Goal: Task Accomplishment & Management: Manage account settings

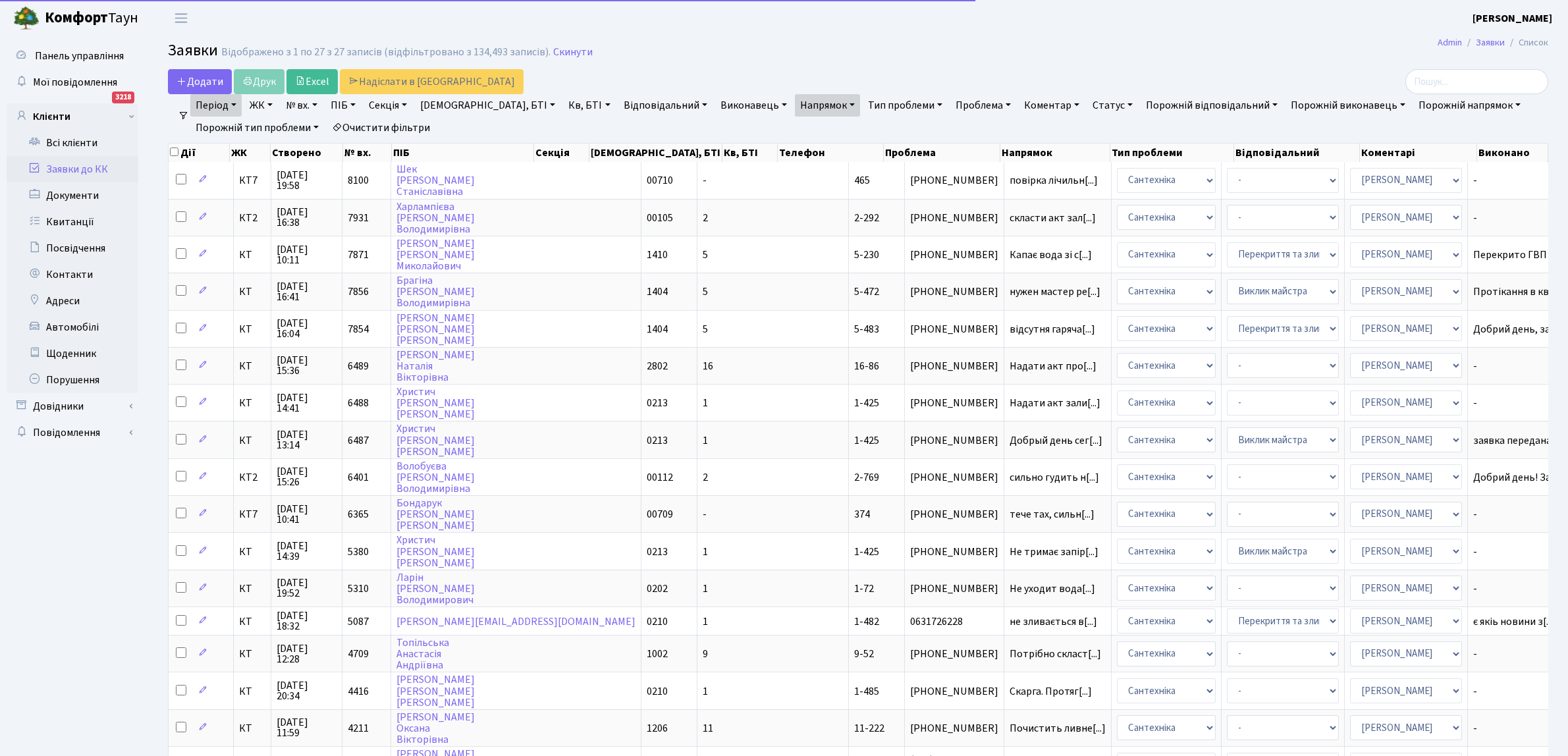
select select "100"
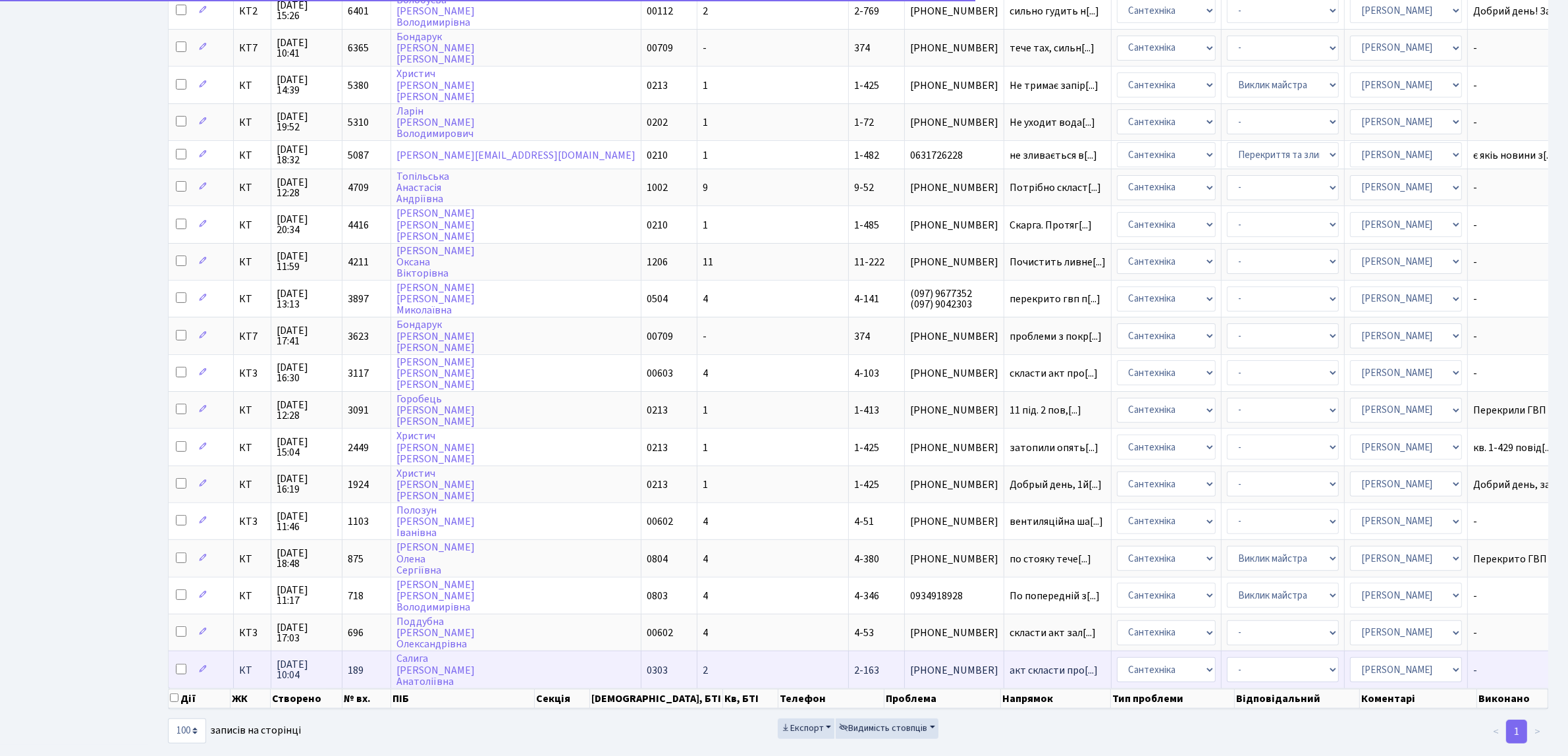
scroll to position [1, 0]
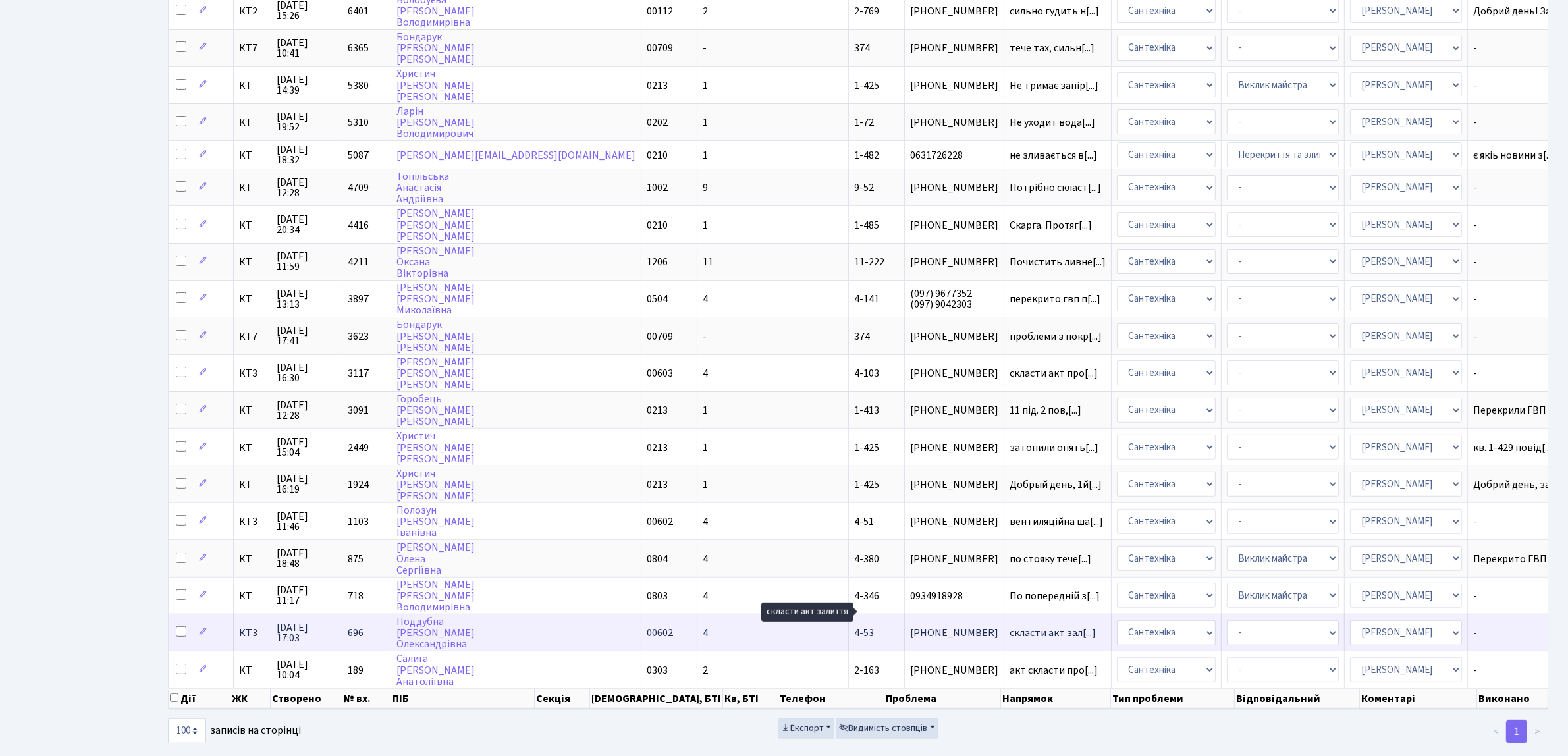
click at [1010, 626] on span "скласти акт зал[...]" at bounding box center [1053, 633] width 86 height 14
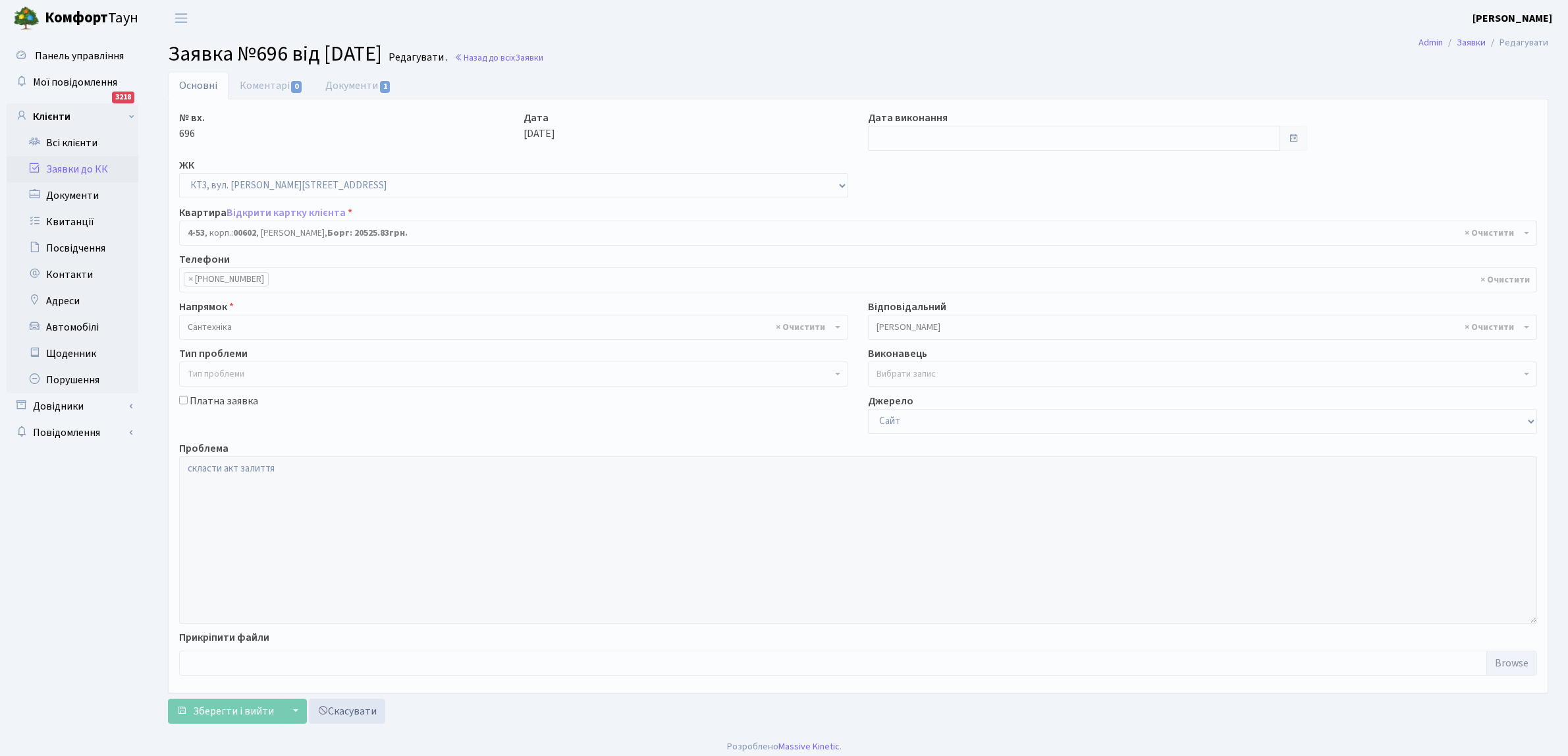
select select "16512"
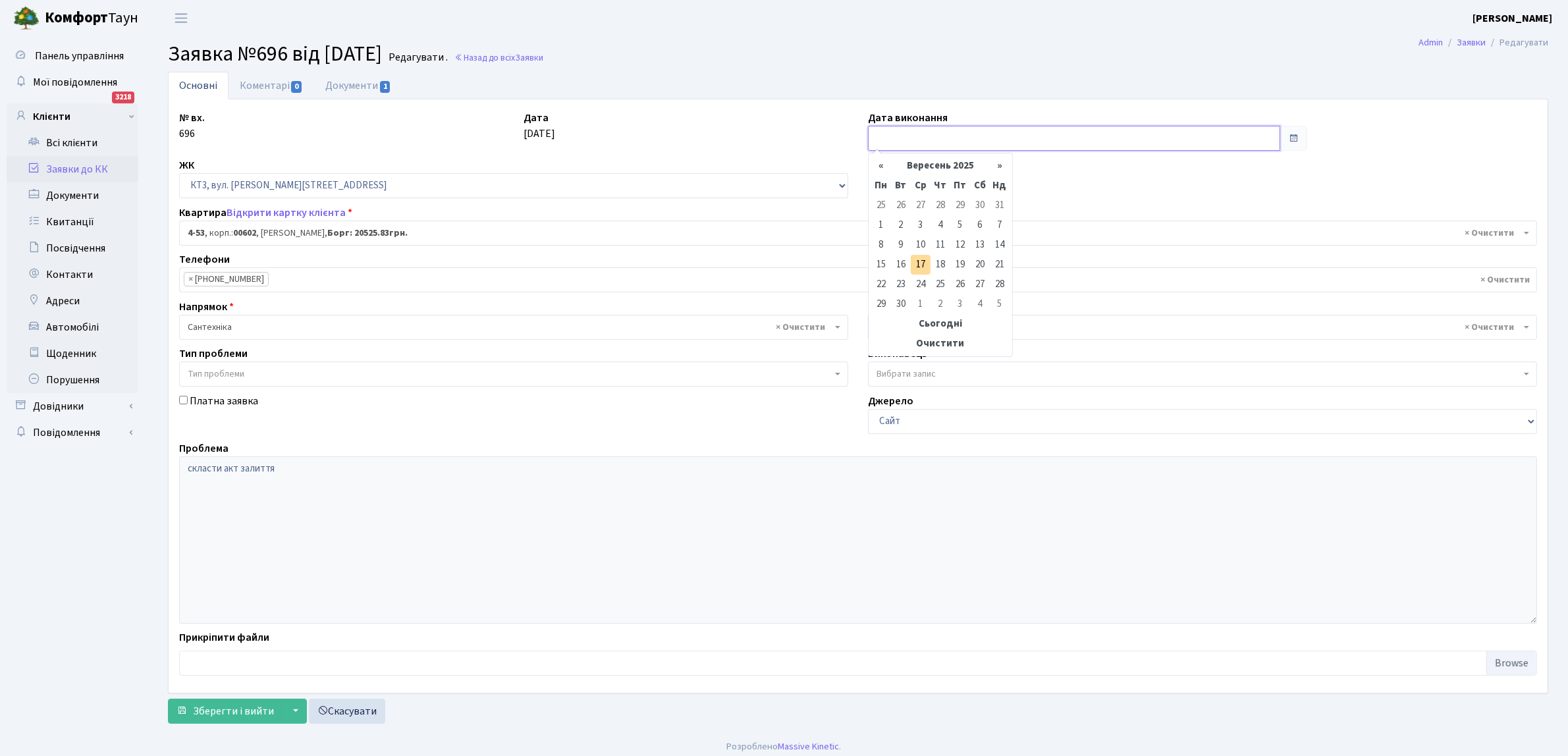
click at [917, 139] on input "text" at bounding box center [1075, 138] width 412 height 25
click at [917, 259] on td "17" at bounding box center [920, 264] width 20 height 20
type input "[DATE]"
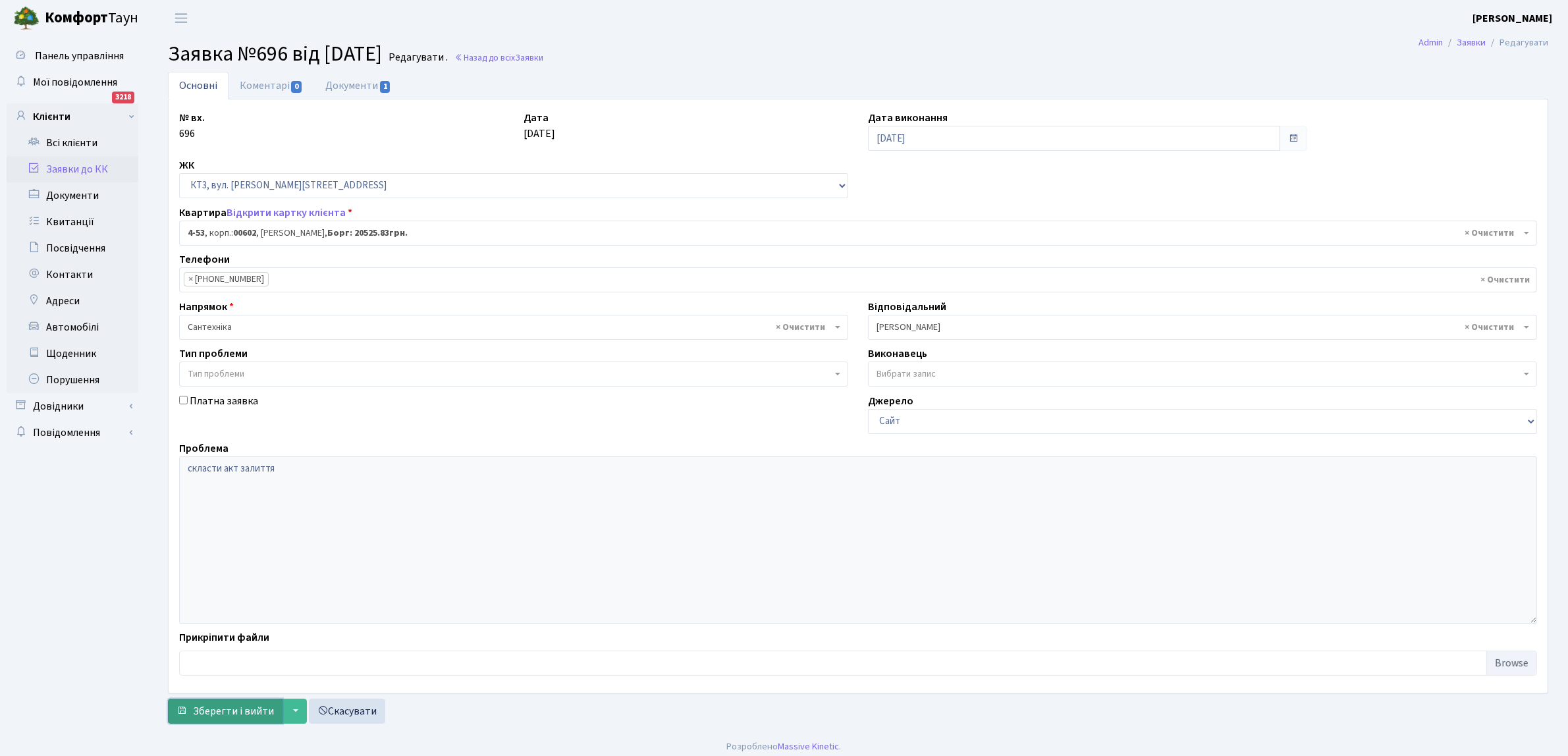
click at [216, 702] on button "Зберегти і вийти" at bounding box center [225, 711] width 115 height 25
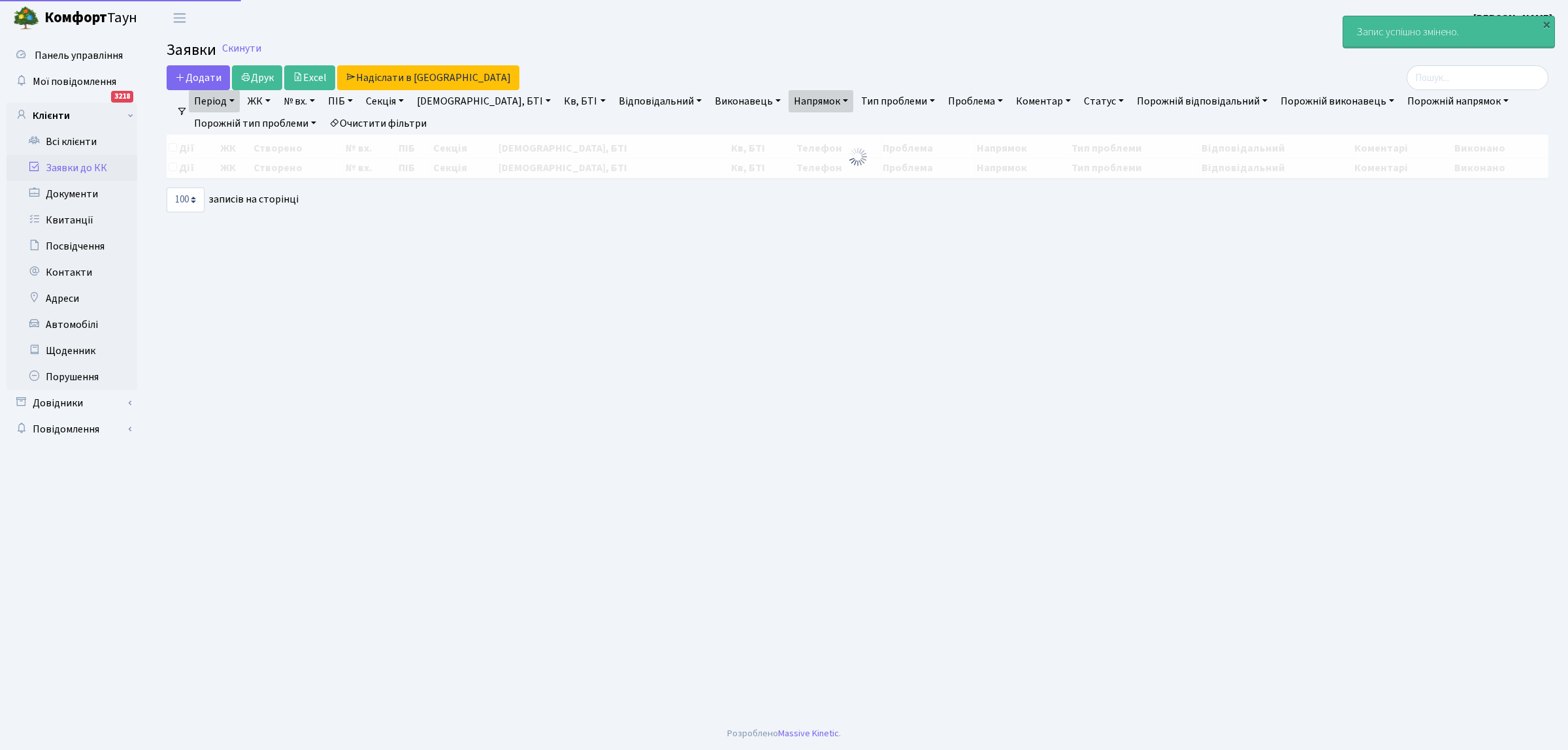
select select "100"
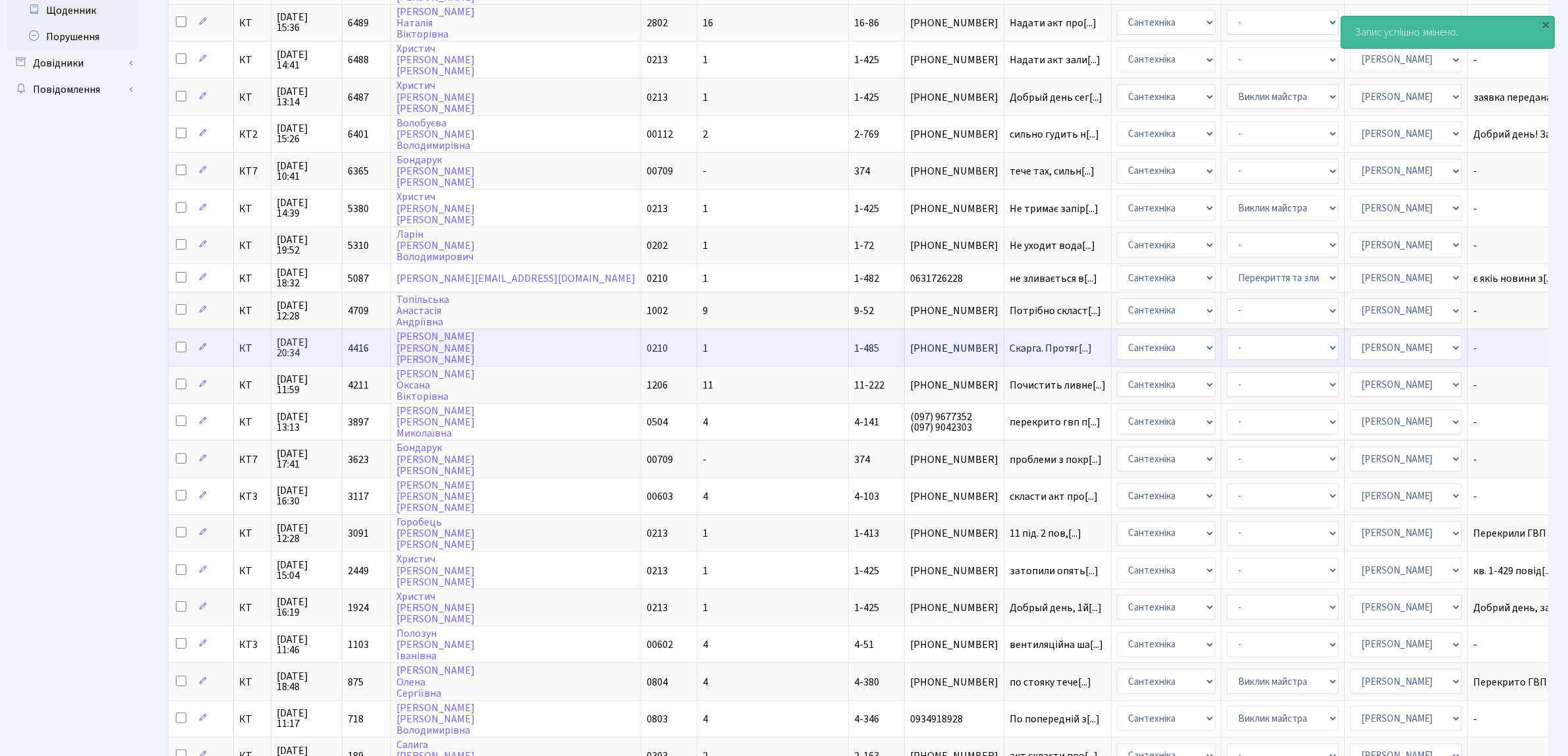
scroll to position [430, 0]
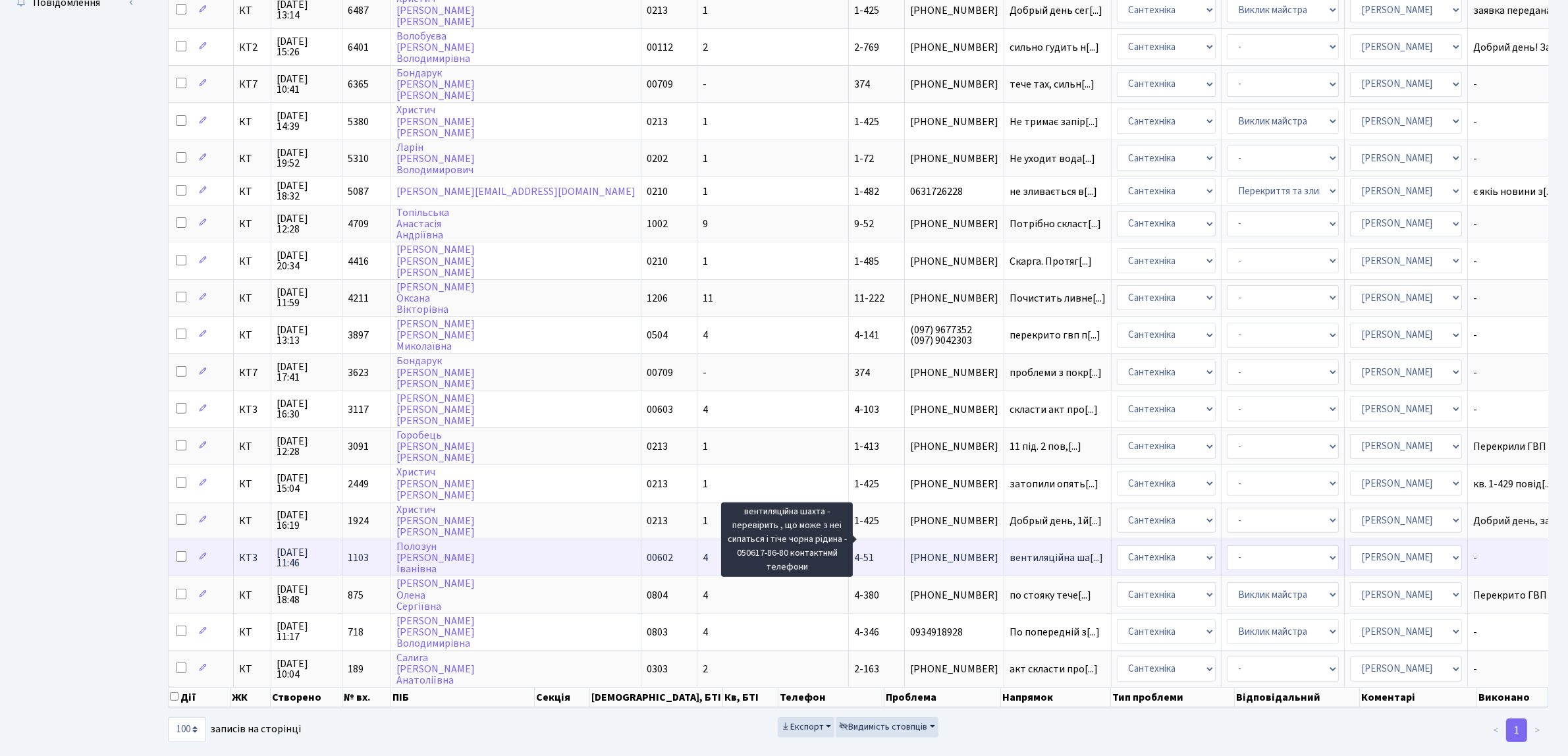
click at [1010, 551] on span "вентиляційна ша[...]" at bounding box center [1056, 557] width 94 height 14
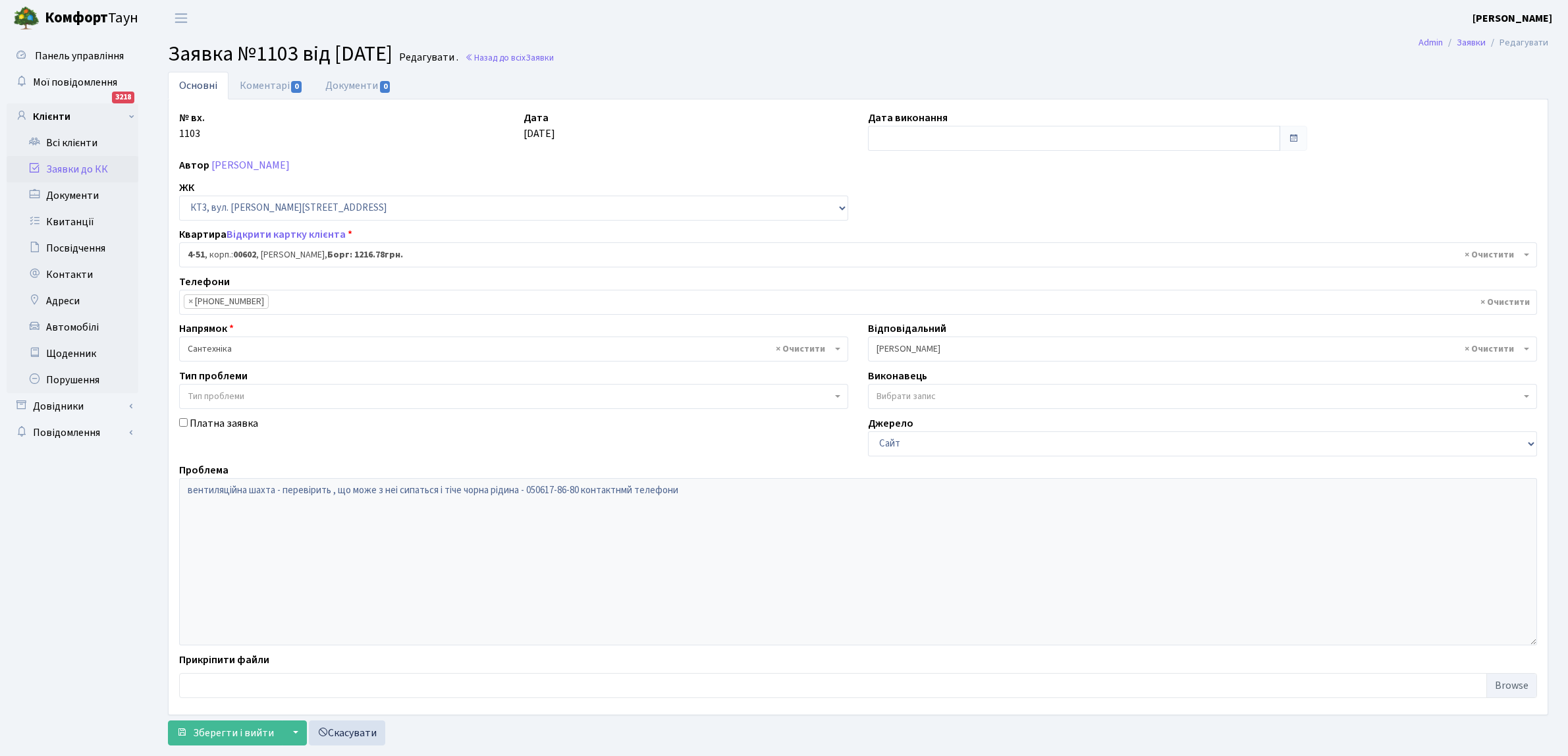
select select "16510"
click at [900, 138] on input "text" at bounding box center [1075, 138] width 412 height 25
click at [924, 257] on td "17" at bounding box center [920, 264] width 20 height 20
type input "[DATE]"
click at [241, 743] on button "Зберегти і вийти" at bounding box center [225, 733] width 115 height 25
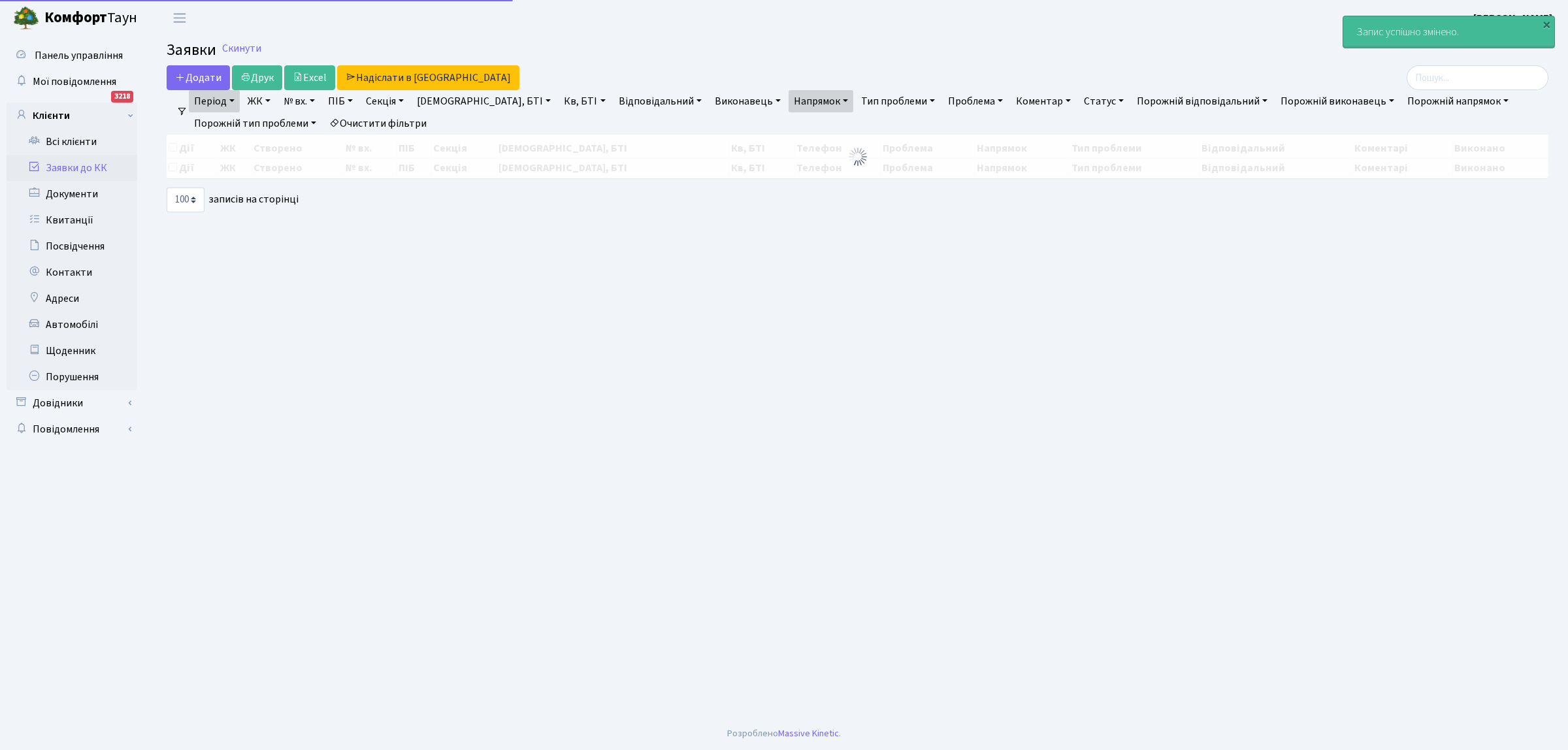
select select "100"
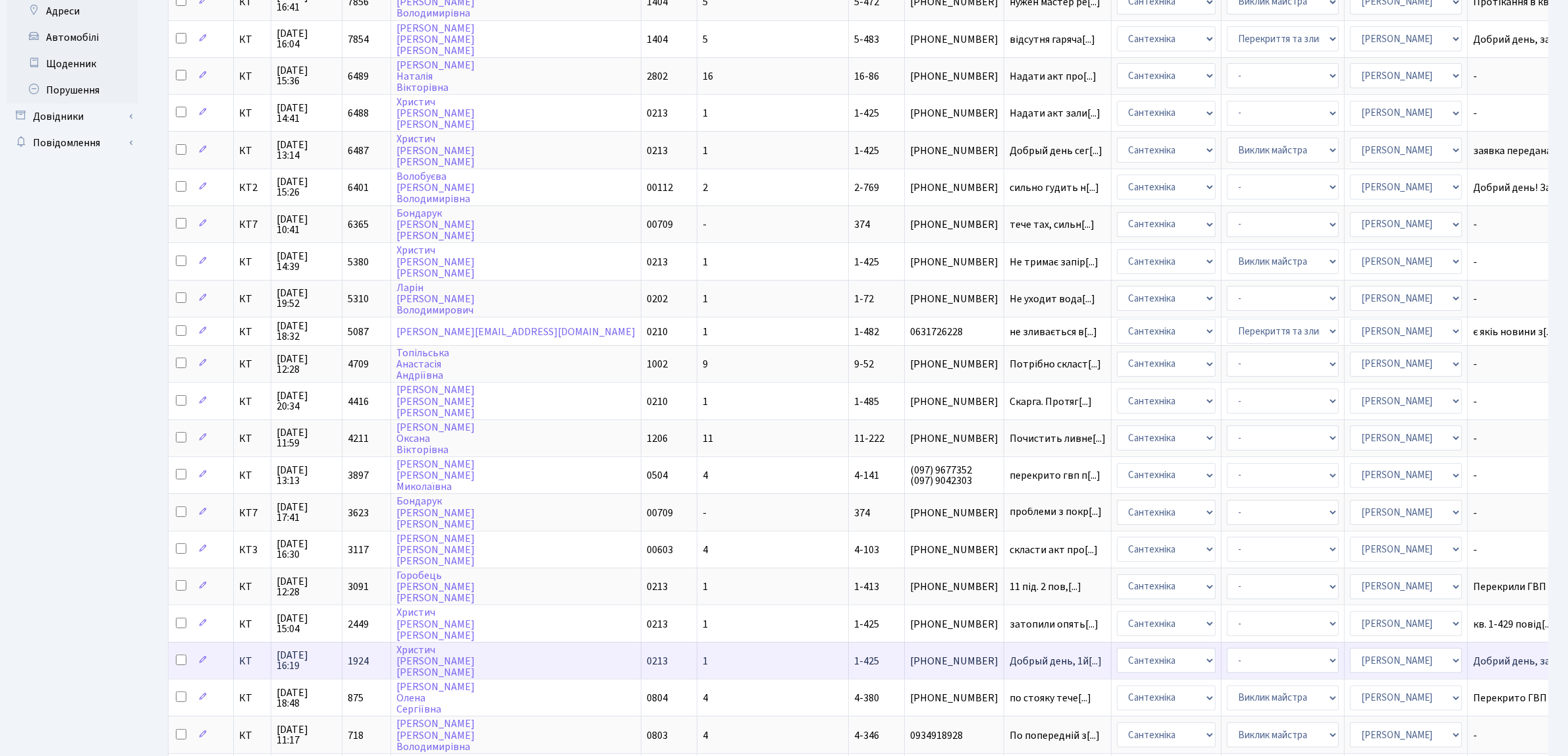
scroll to position [329, 0]
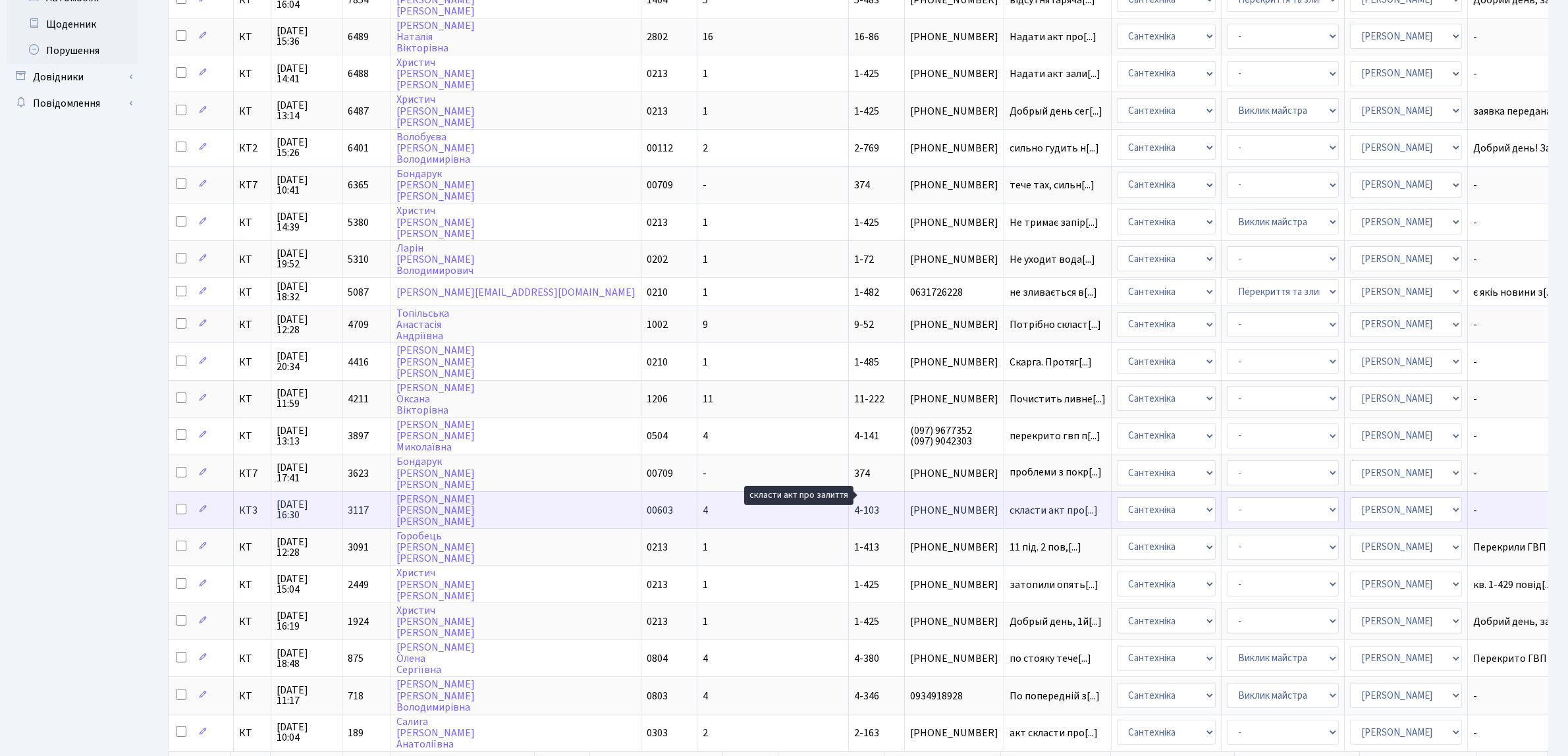
click at [1010, 503] on span "скласти акт про[...]" at bounding box center [1054, 510] width 88 height 14
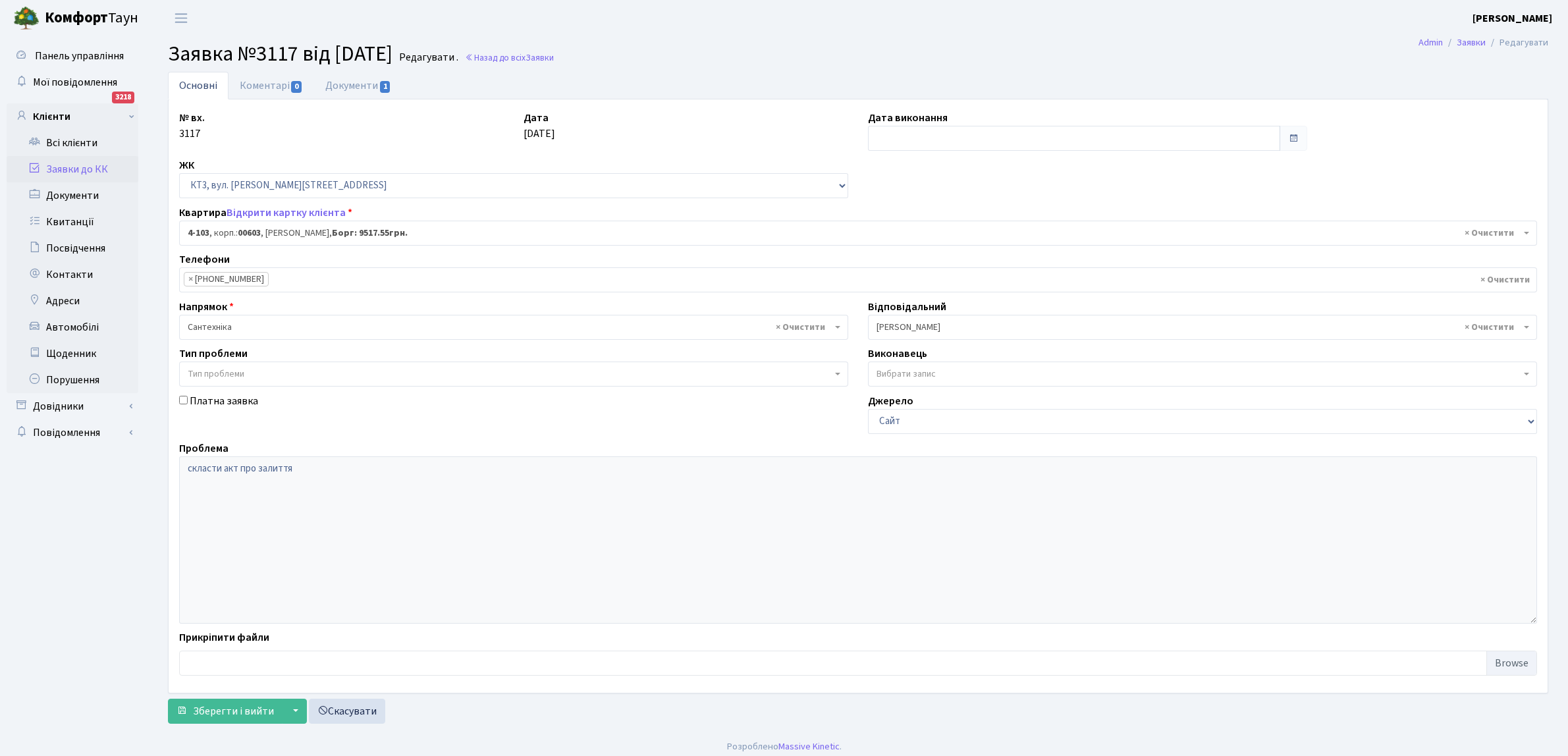
select select "16562"
click at [932, 136] on input "text" at bounding box center [1075, 138] width 412 height 25
click at [917, 264] on td "17" at bounding box center [920, 264] width 20 height 20
type input "17.09.2025"
click at [218, 708] on span "Зберегти і вийти" at bounding box center [233, 711] width 81 height 14
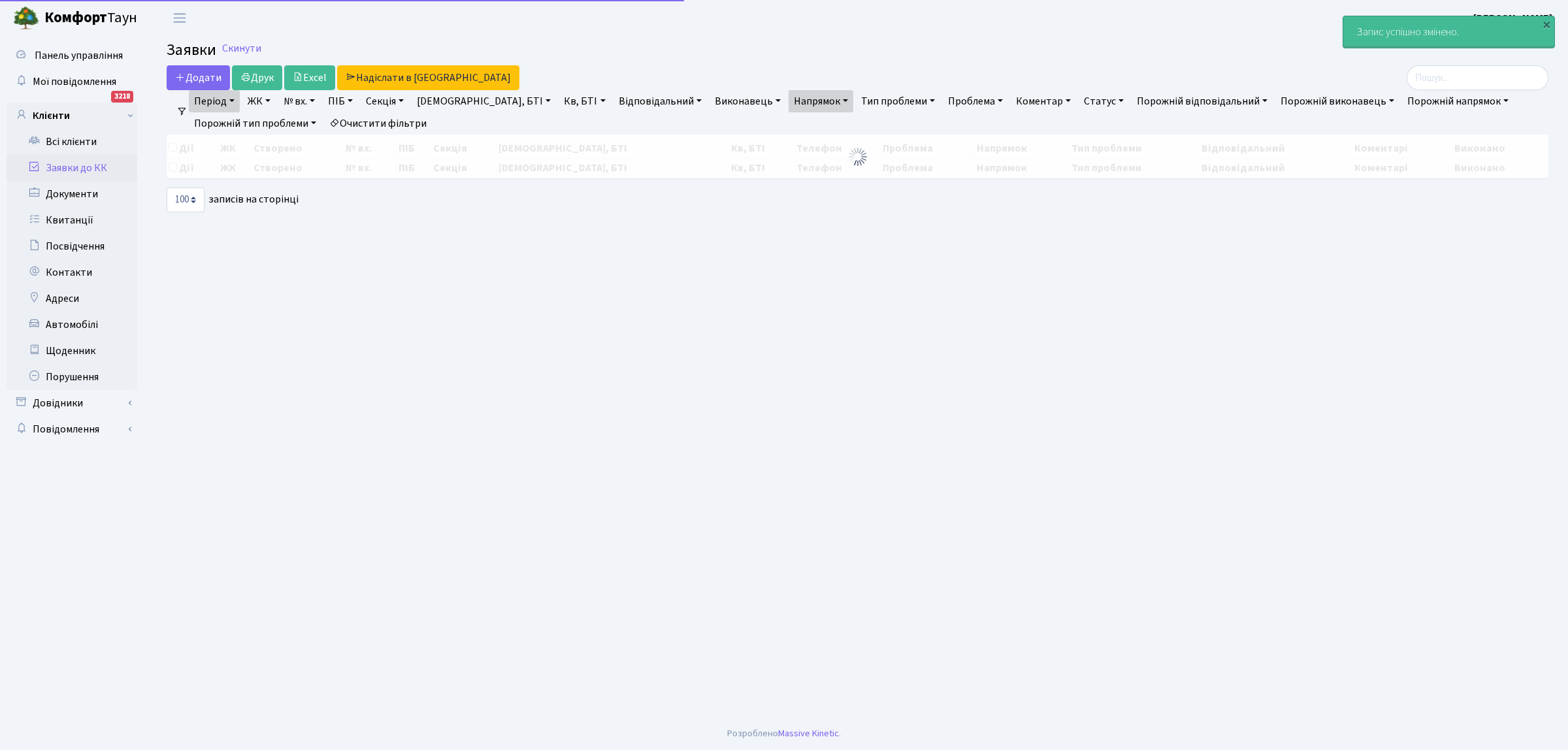
select select "100"
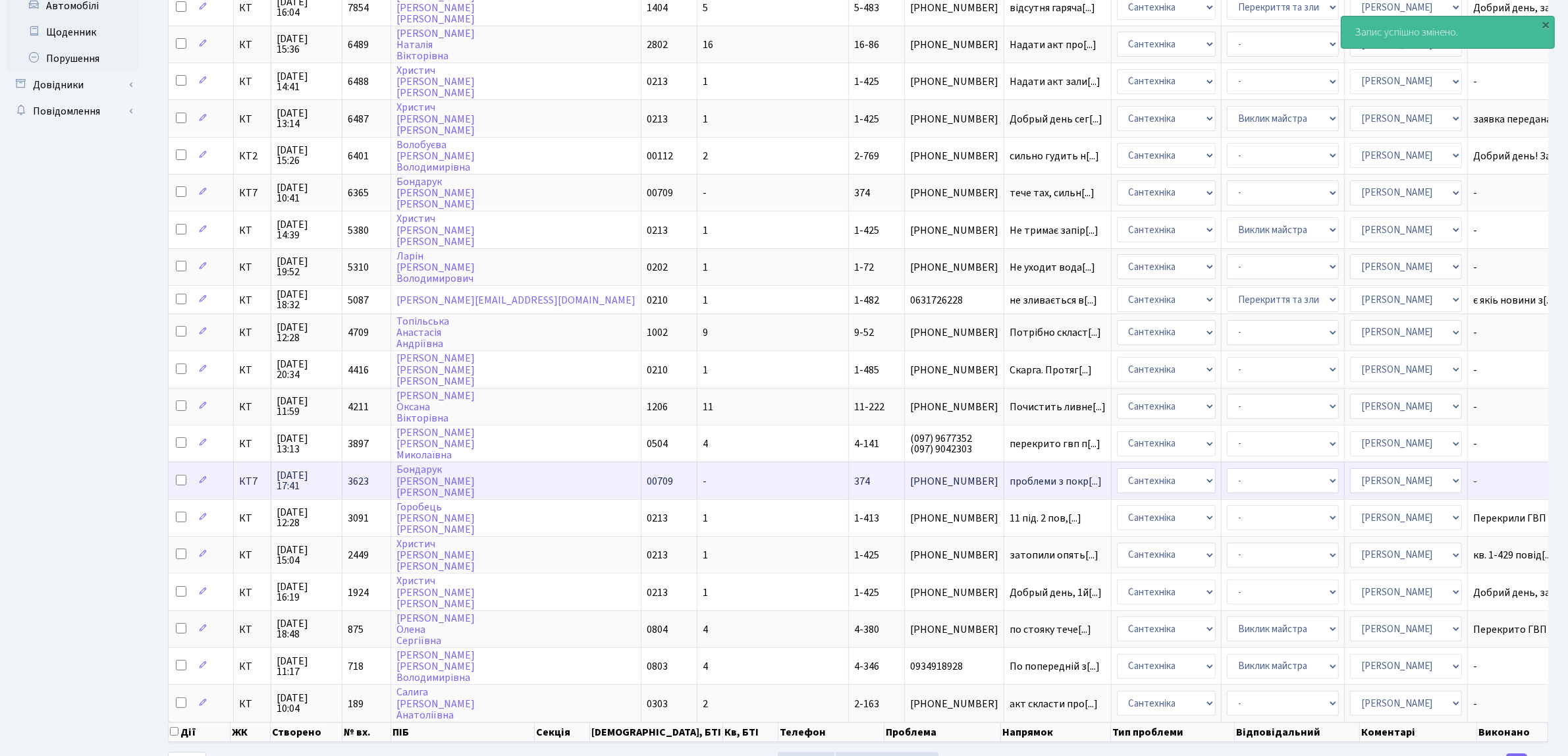
scroll to position [358, 0]
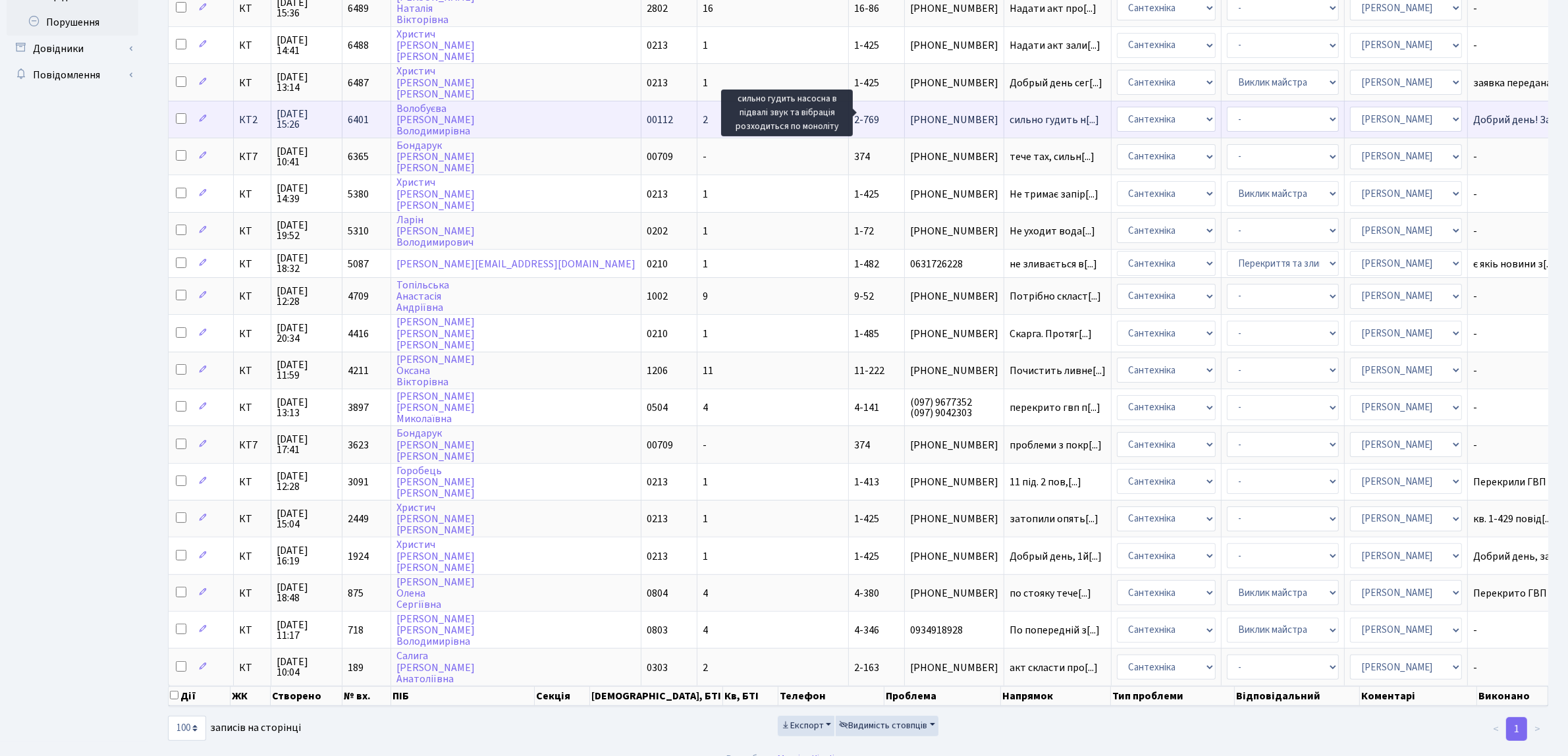
click at [1010, 113] on span "сильно гудить н[...]" at bounding box center [1055, 119] width 90 height 14
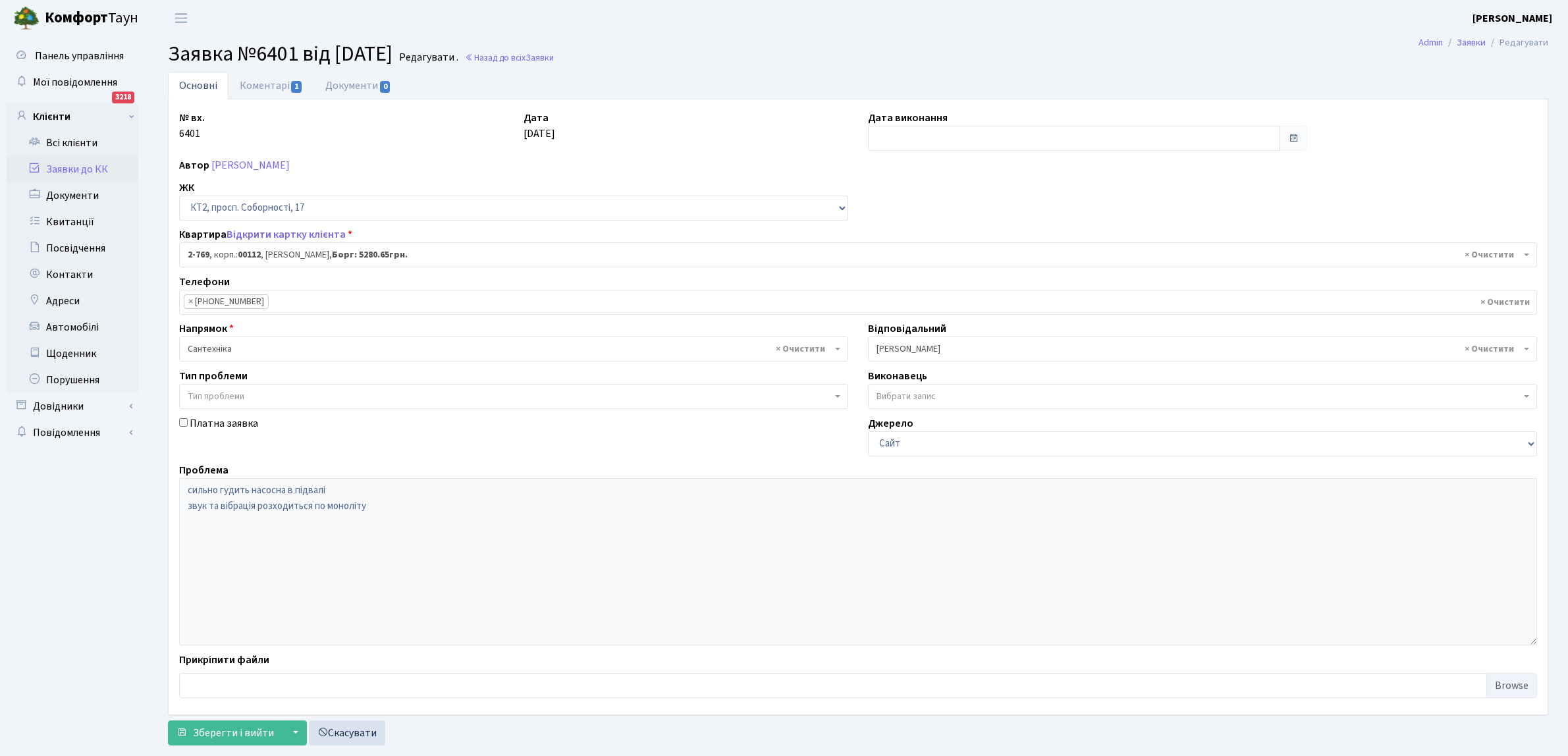
select select "15826"
click at [896, 138] on input "text" at bounding box center [1075, 138] width 412 height 25
drag, startPoint x: 926, startPoint y: 264, endPoint x: 891, endPoint y: 303, distance: 52.4
click at [926, 263] on td "17" at bounding box center [920, 264] width 20 height 20
type input "17.09.2025"
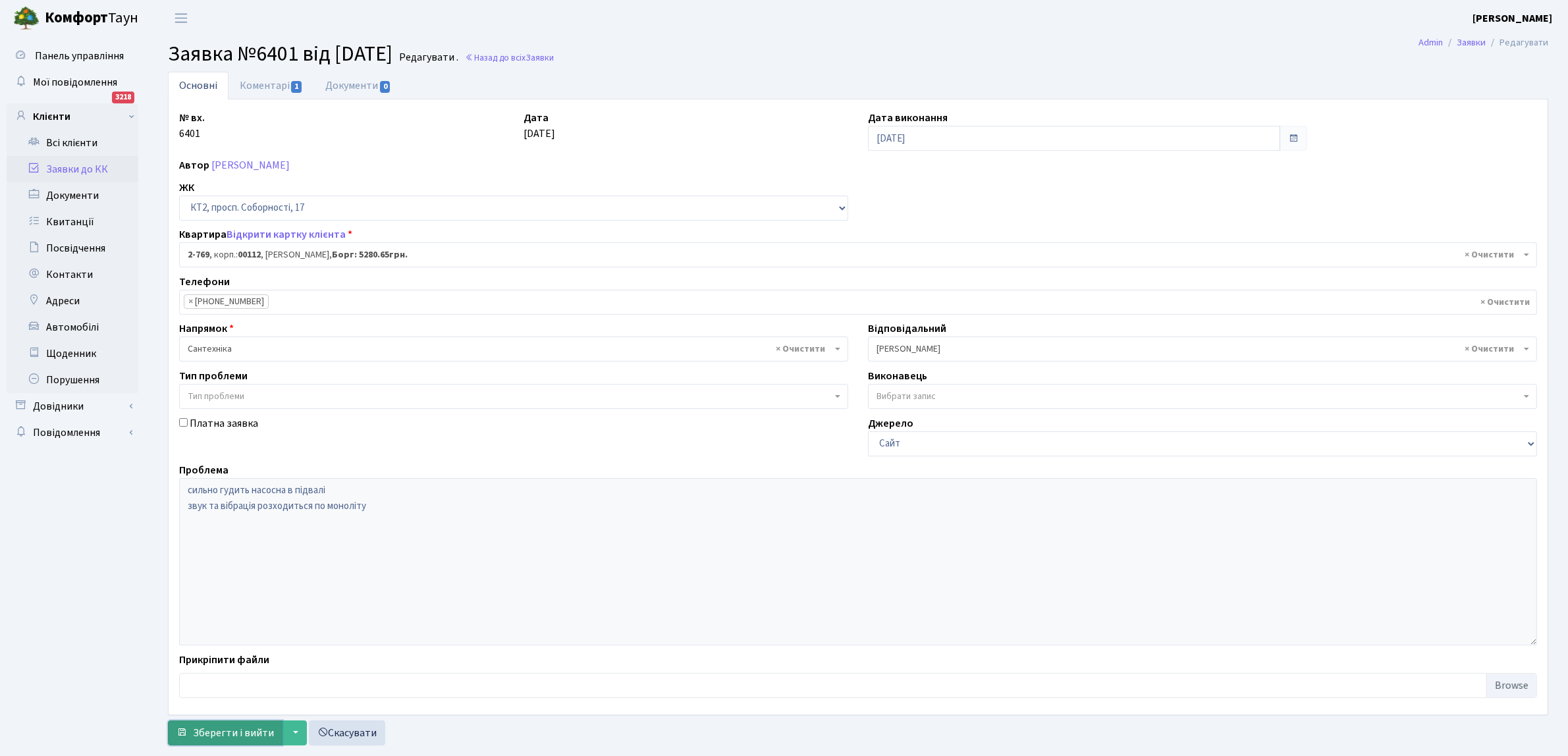
click at [207, 725] on span "Зберегти і вийти" at bounding box center [233, 732] width 81 height 14
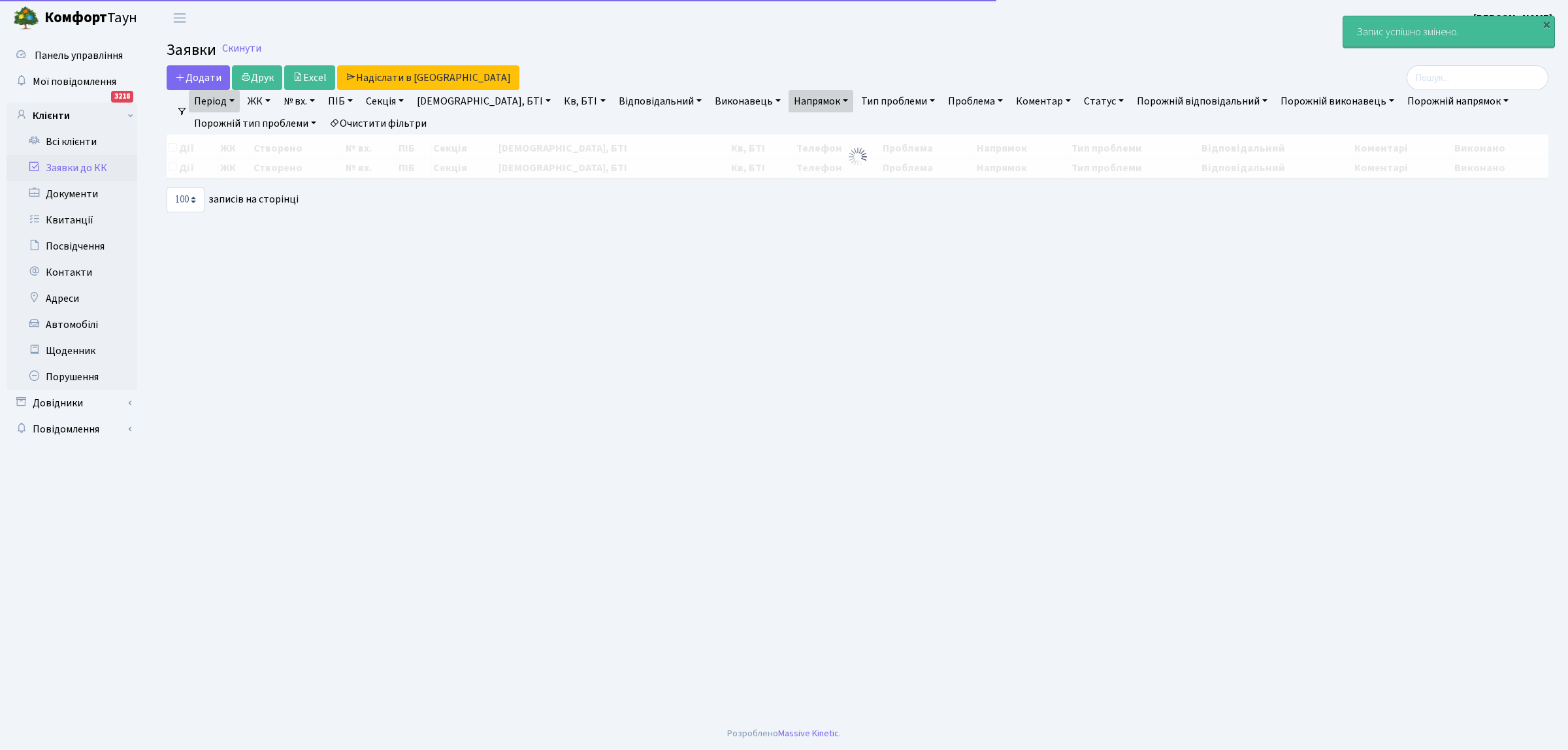
select select "100"
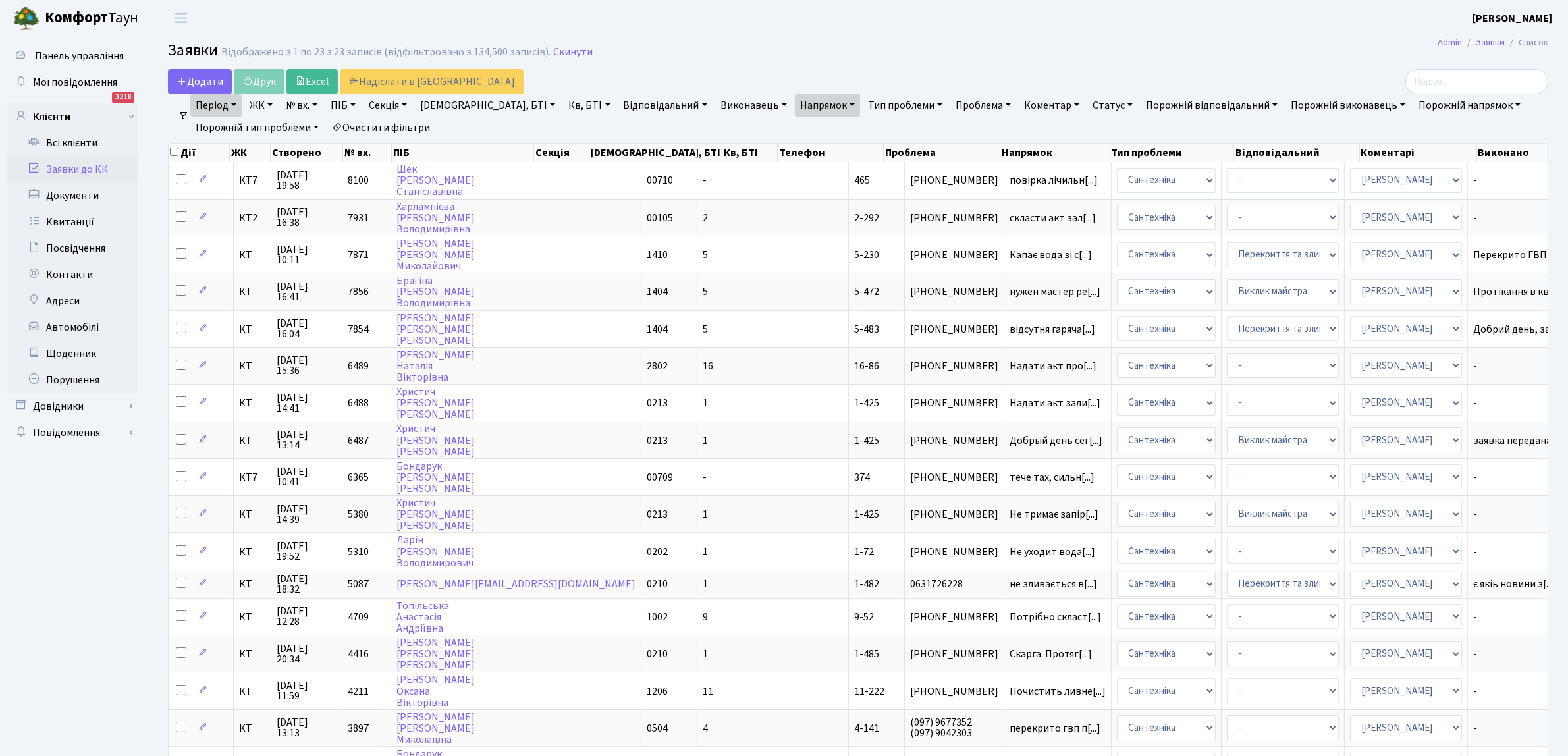
click at [643, 52] on h2 "Заявки Відображено з 1 по 23 з 23 записів (відфільтровано з 134,500 записів). С…" at bounding box center [858, 52] width 1380 height 22
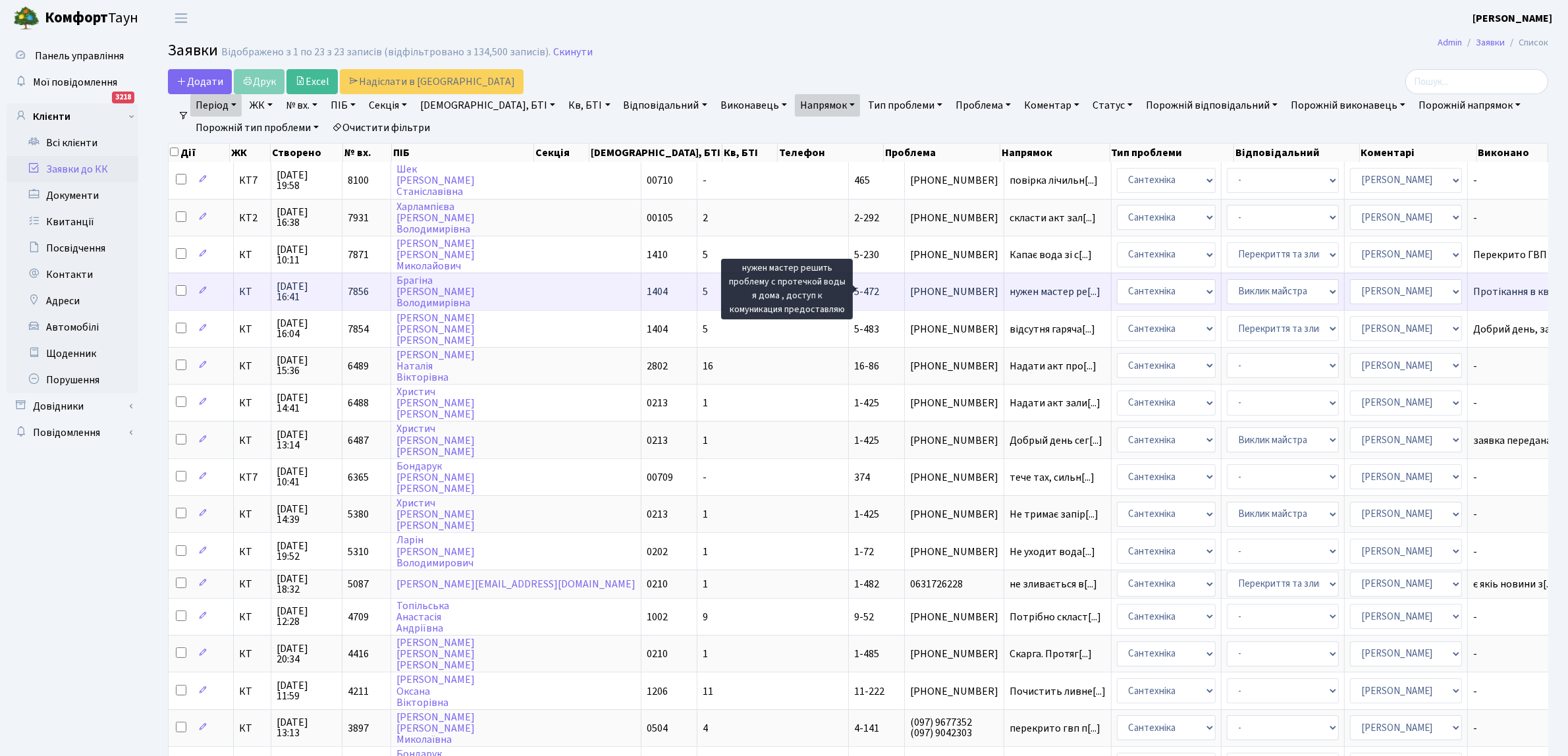
click at [1010, 291] on span "нужен мастер ре[...]" at bounding box center [1055, 291] width 91 height 14
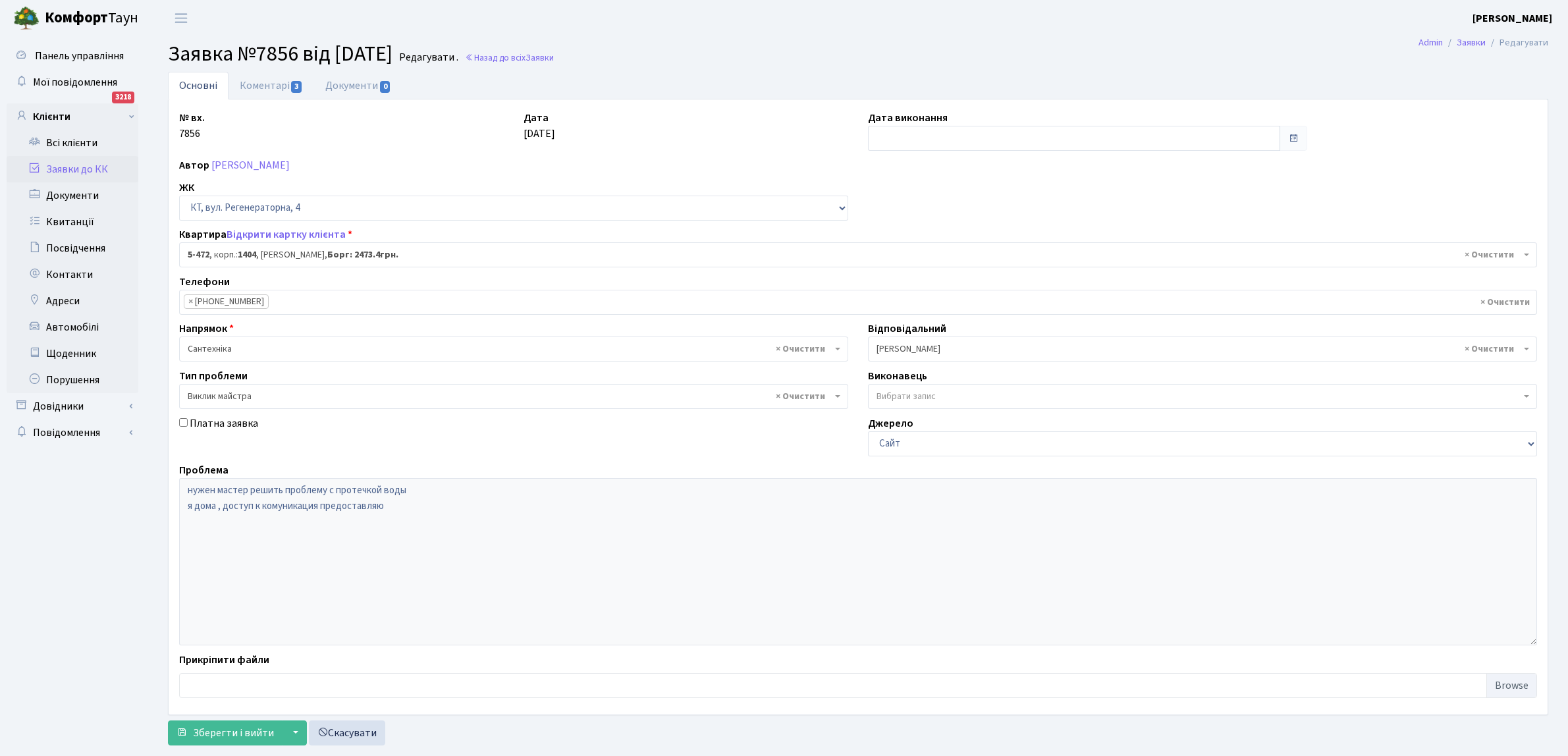
select select "2080"
select select "29"
click at [898, 138] on input "text" at bounding box center [1075, 138] width 412 height 25
click at [926, 263] on td "17" at bounding box center [920, 264] width 20 height 20
type input "17.09.2025"
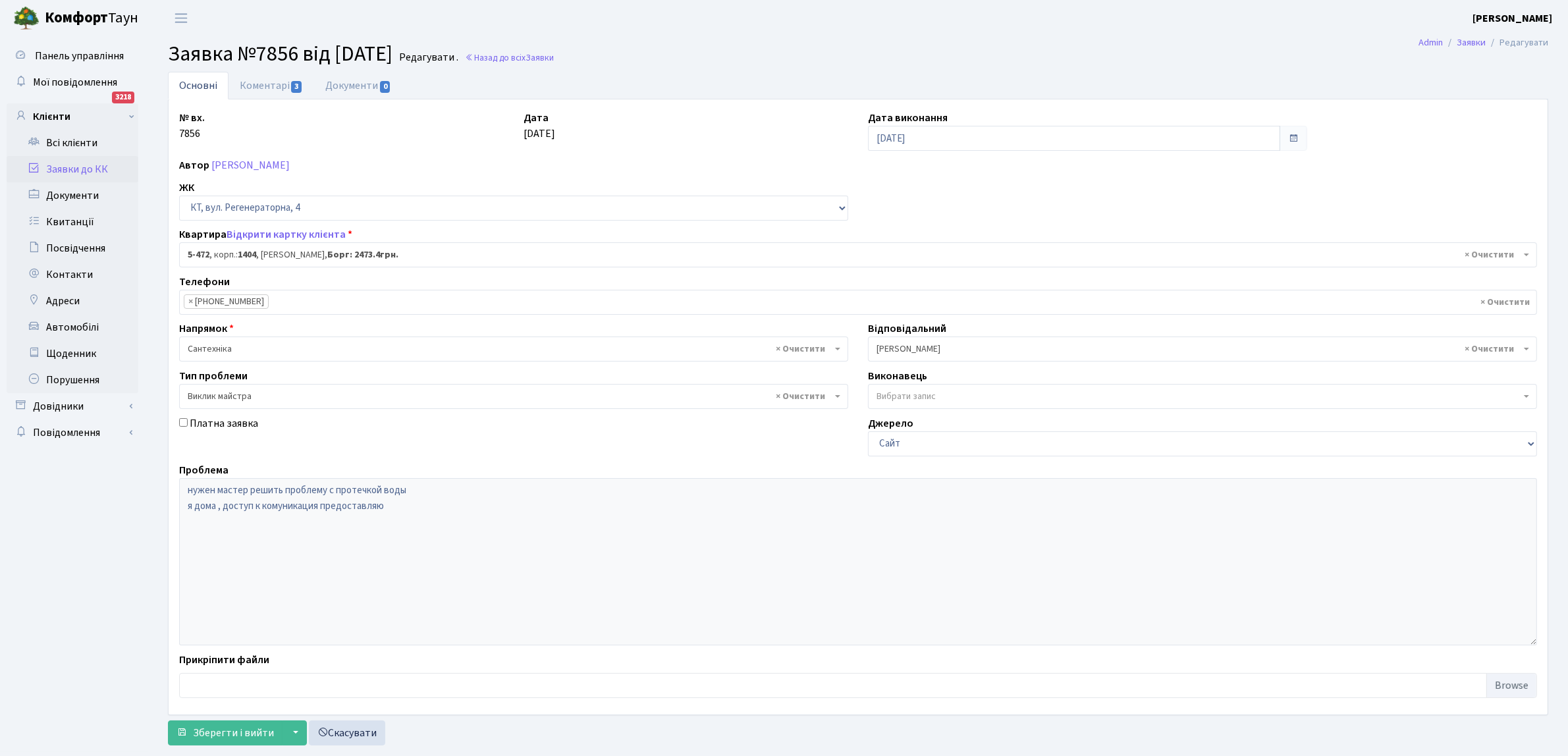
click at [637, 50] on h2 "Заявка №7856 від 09.09.2025 Редагувати . Назад до всіх Заявки" at bounding box center [858, 53] width 1380 height 25
click at [195, 728] on span "Зберегти і вийти" at bounding box center [233, 732] width 81 height 14
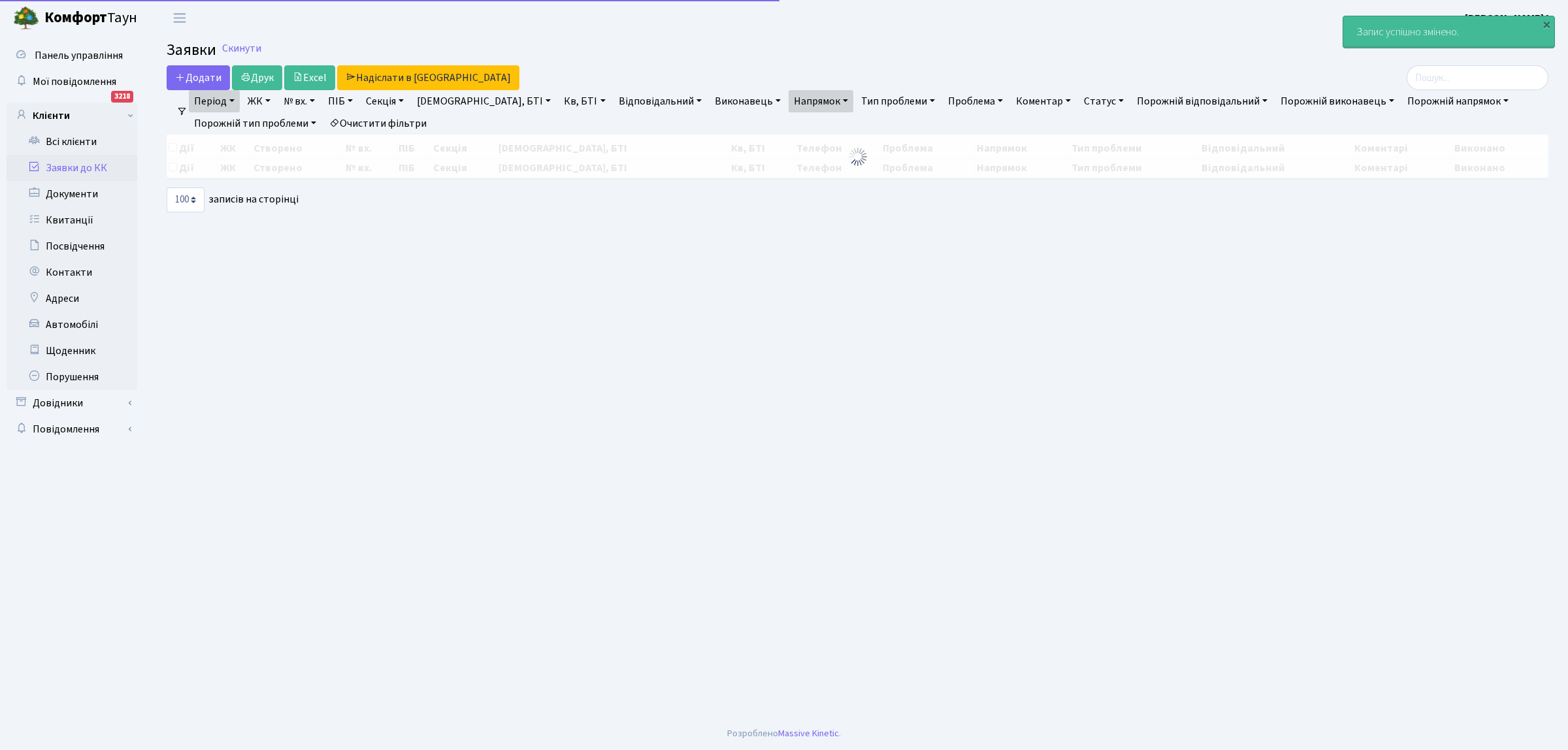
select select "100"
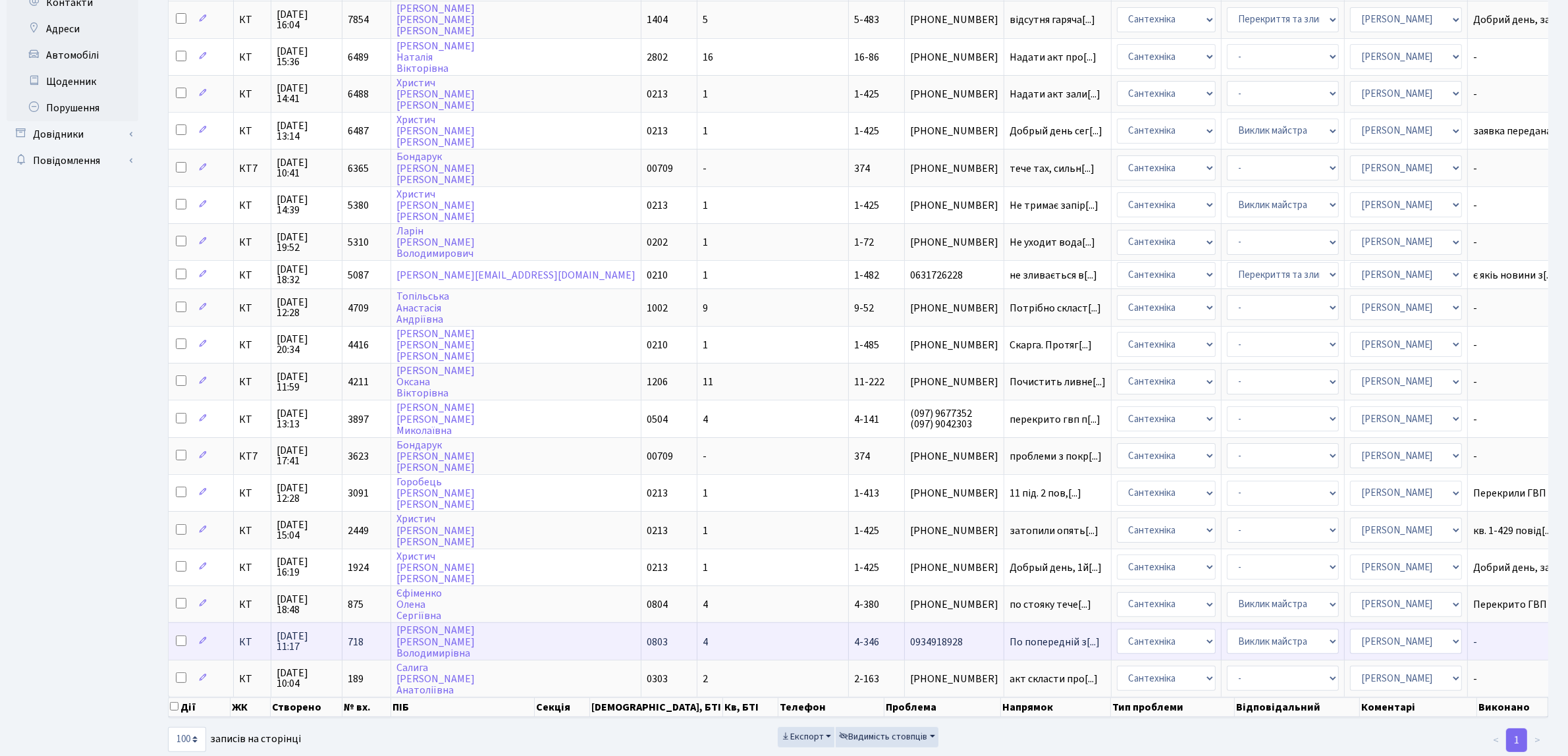
scroll to position [285, 0]
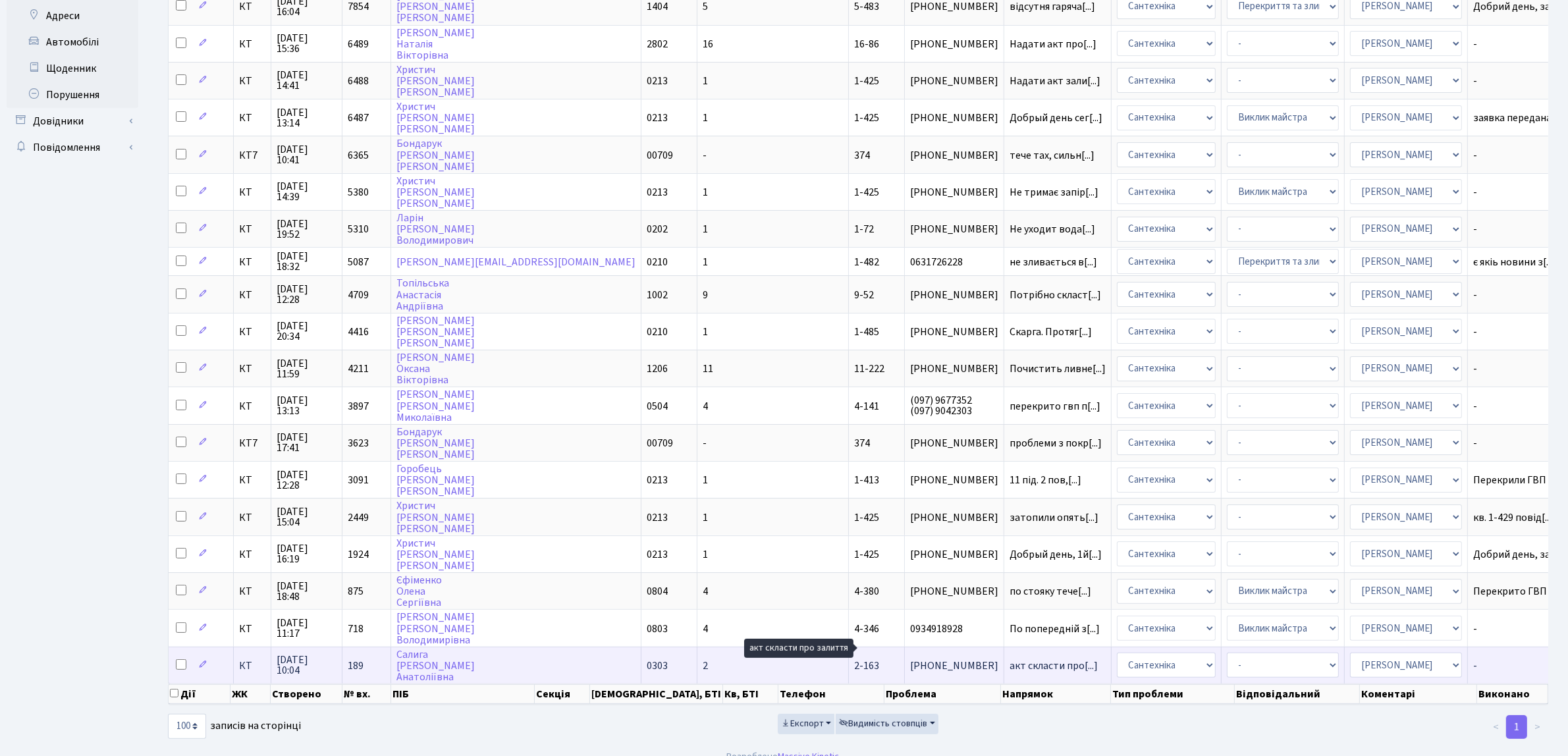
click at [1010, 659] on span "акт скласти про[...]" at bounding box center [1054, 665] width 88 height 14
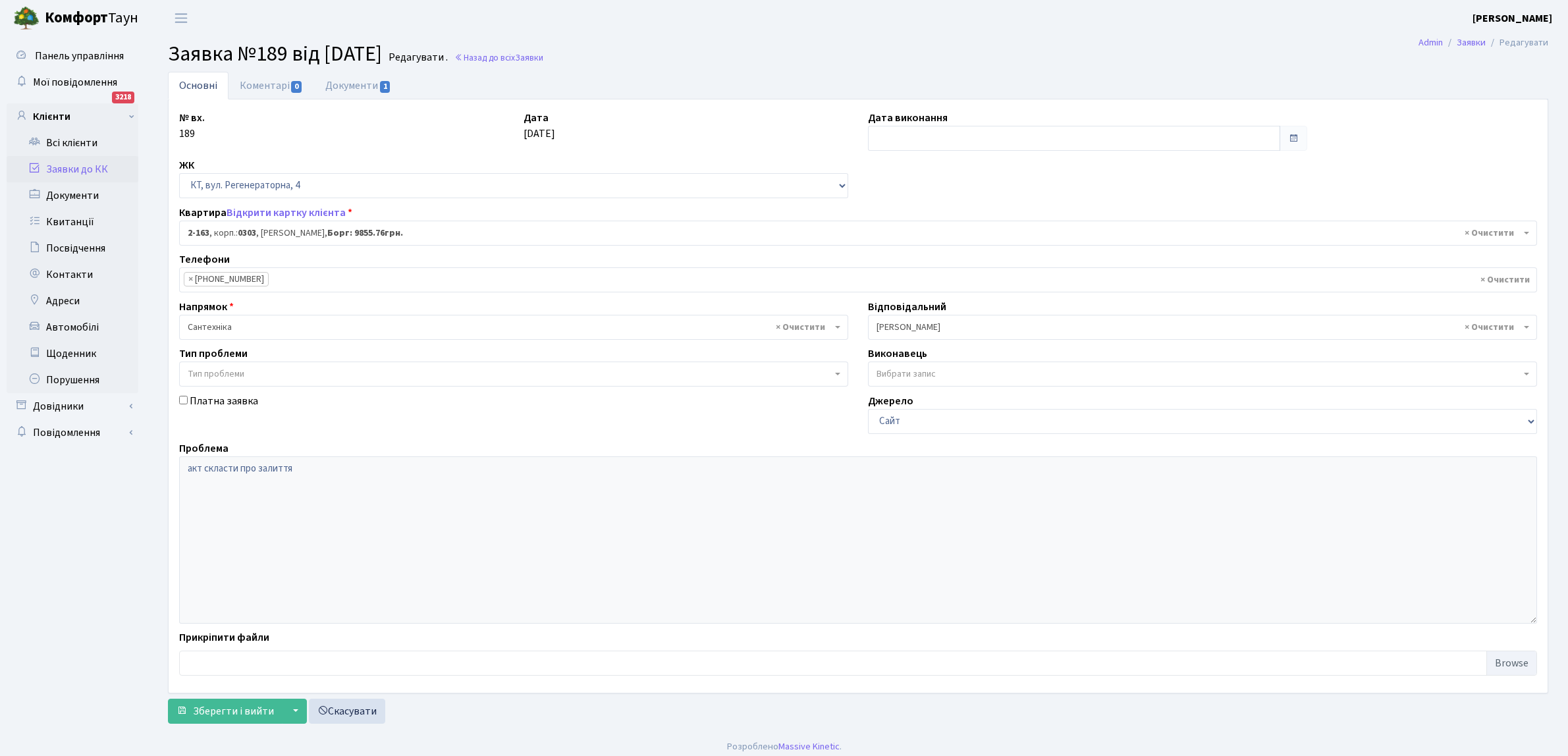
select select "576"
click at [886, 137] on input "text" at bounding box center [1075, 138] width 412 height 25
click at [926, 259] on td "17" at bounding box center [920, 264] width 20 height 20
type input "[DATE]"
click at [241, 713] on span "Зберегти і вийти" at bounding box center [233, 711] width 81 height 14
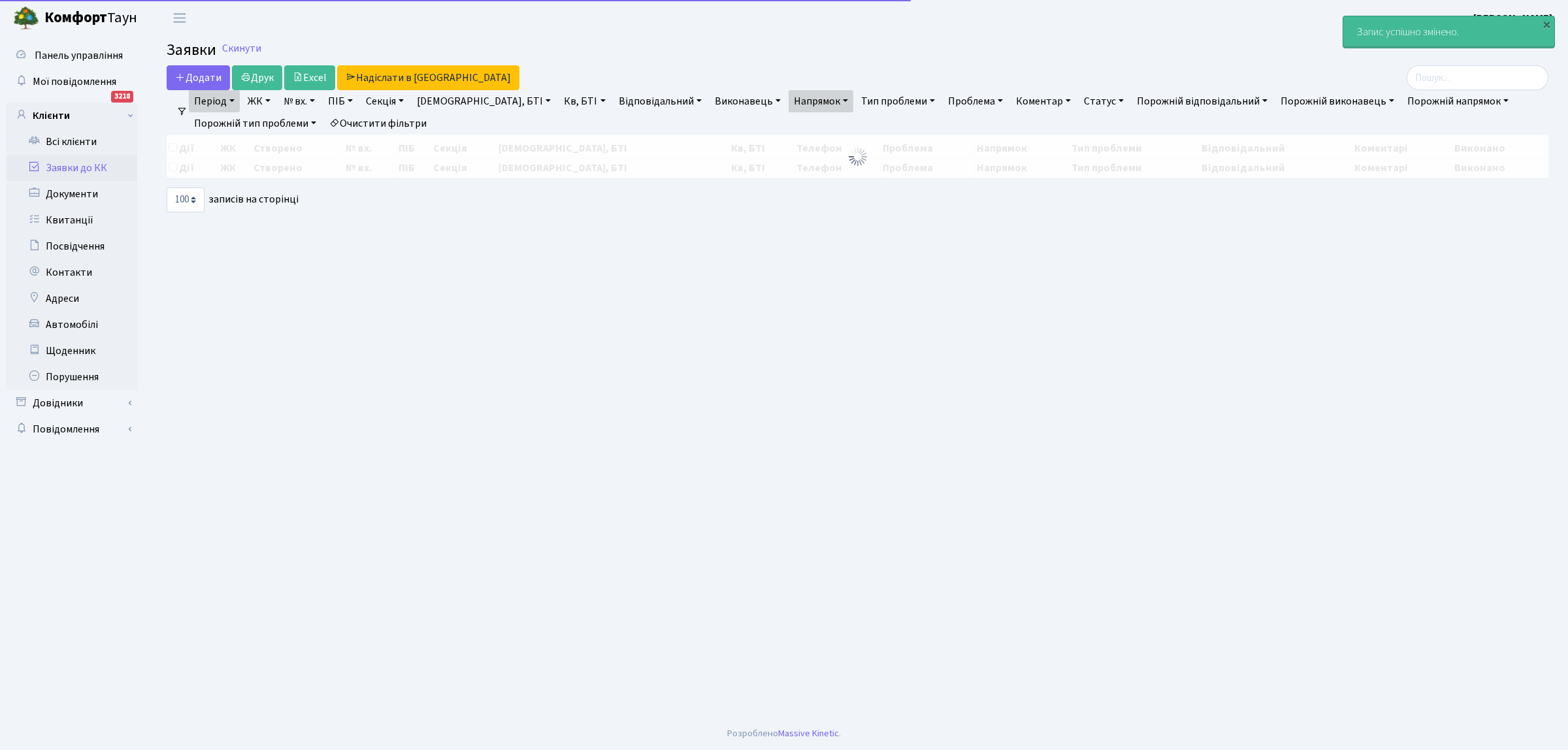
select select "100"
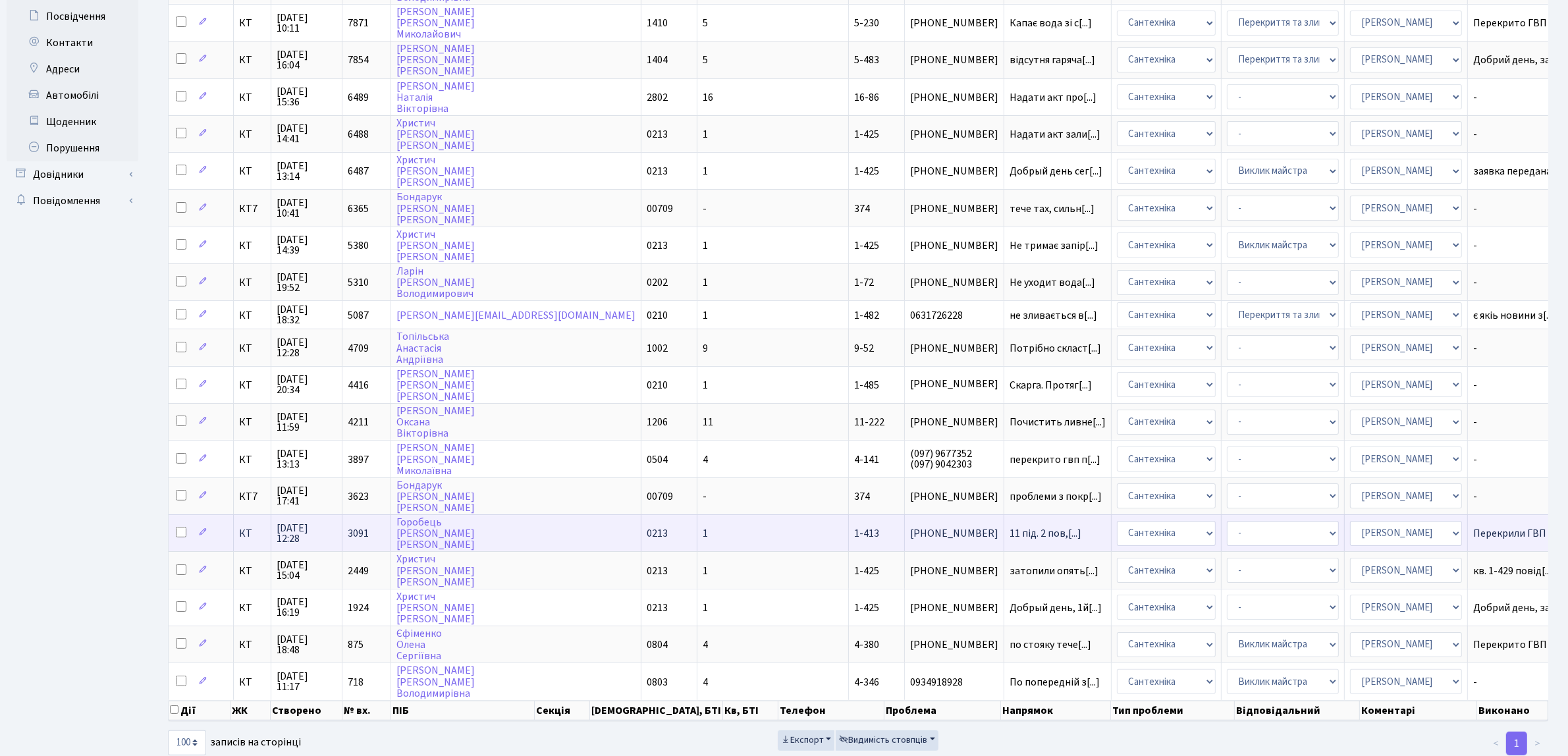
scroll to position [249, 0]
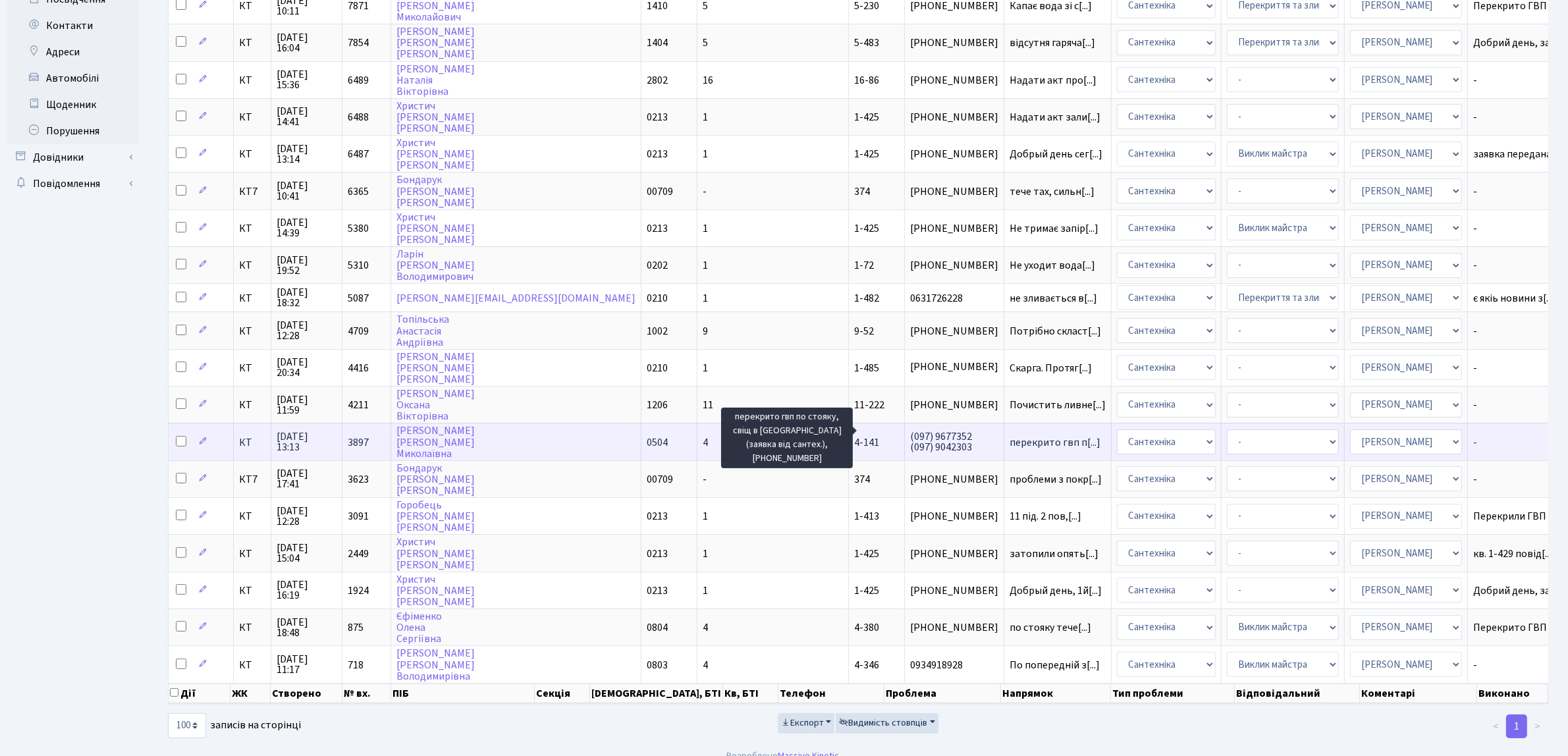
click at [1010, 435] on span "перекрито гвп п[...]" at bounding box center [1055, 442] width 91 height 14
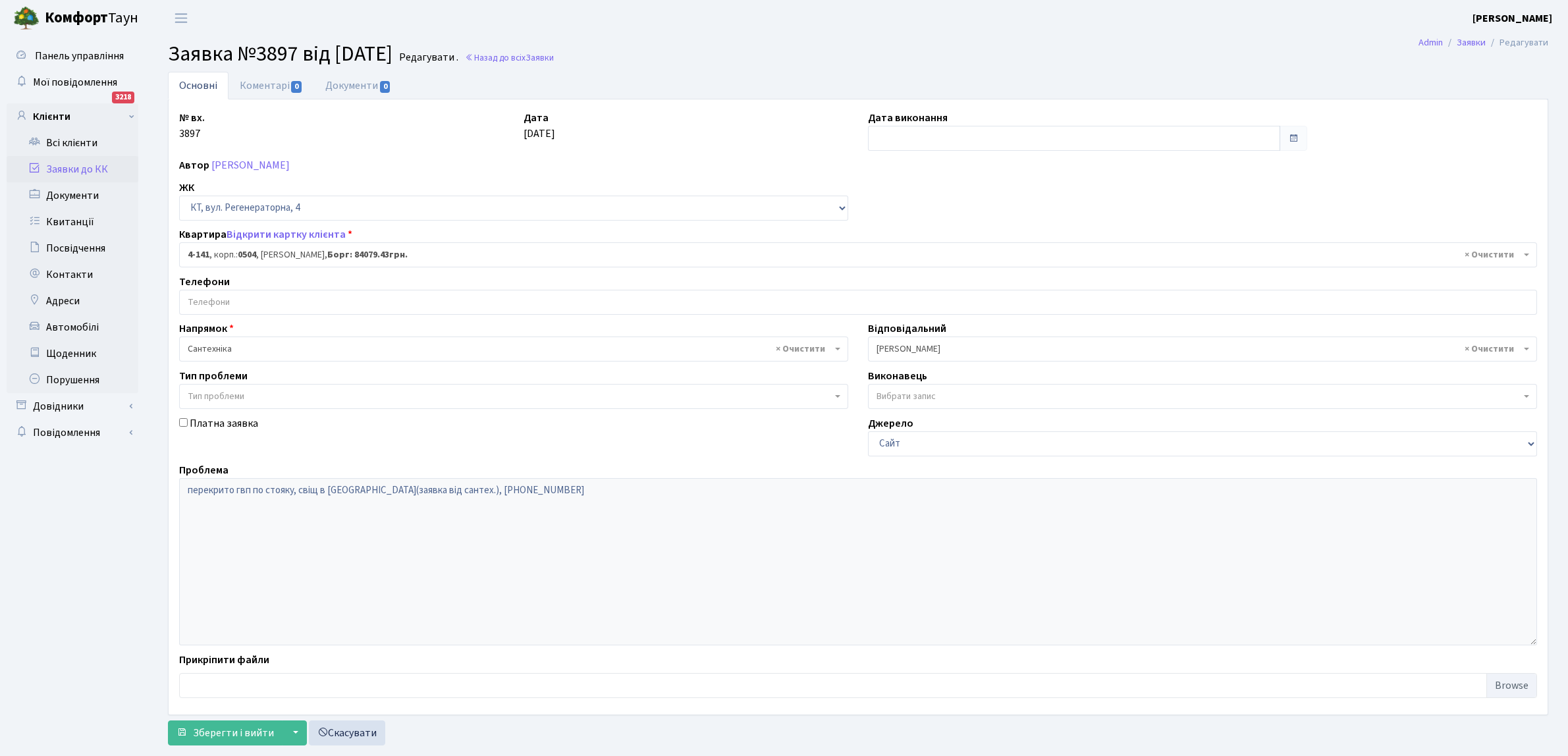
select select "1137"
click at [972, 134] on input "text" at bounding box center [1075, 138] width 412 height 25
click at [922, 258] on td "17" at bounding box center [920, 264] width 20 height 20
type input "17.09.2025"
click at [259, 725] on button "Зберегти і вийти" at bounding box center [225, 733] width 115 height 25
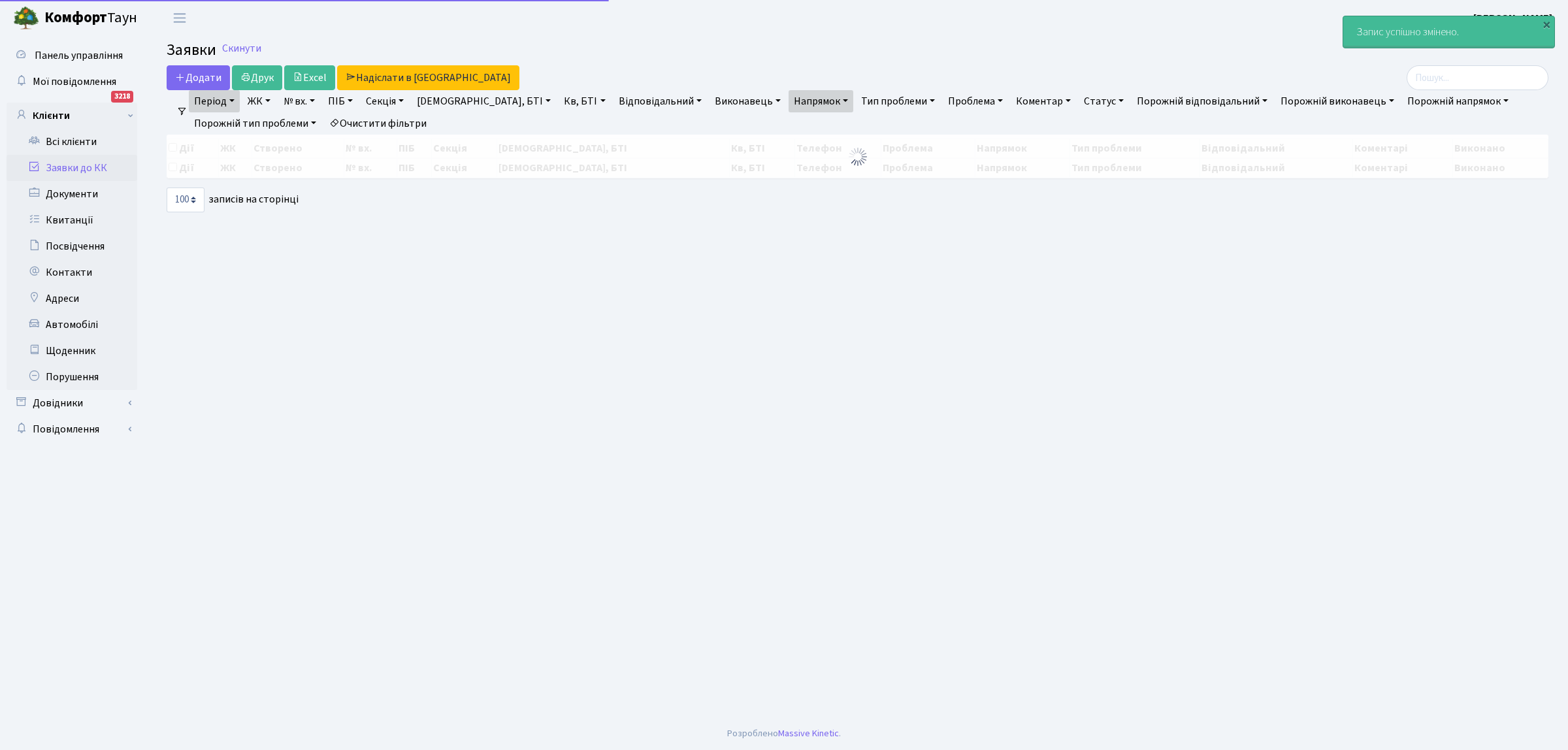
select select "100"
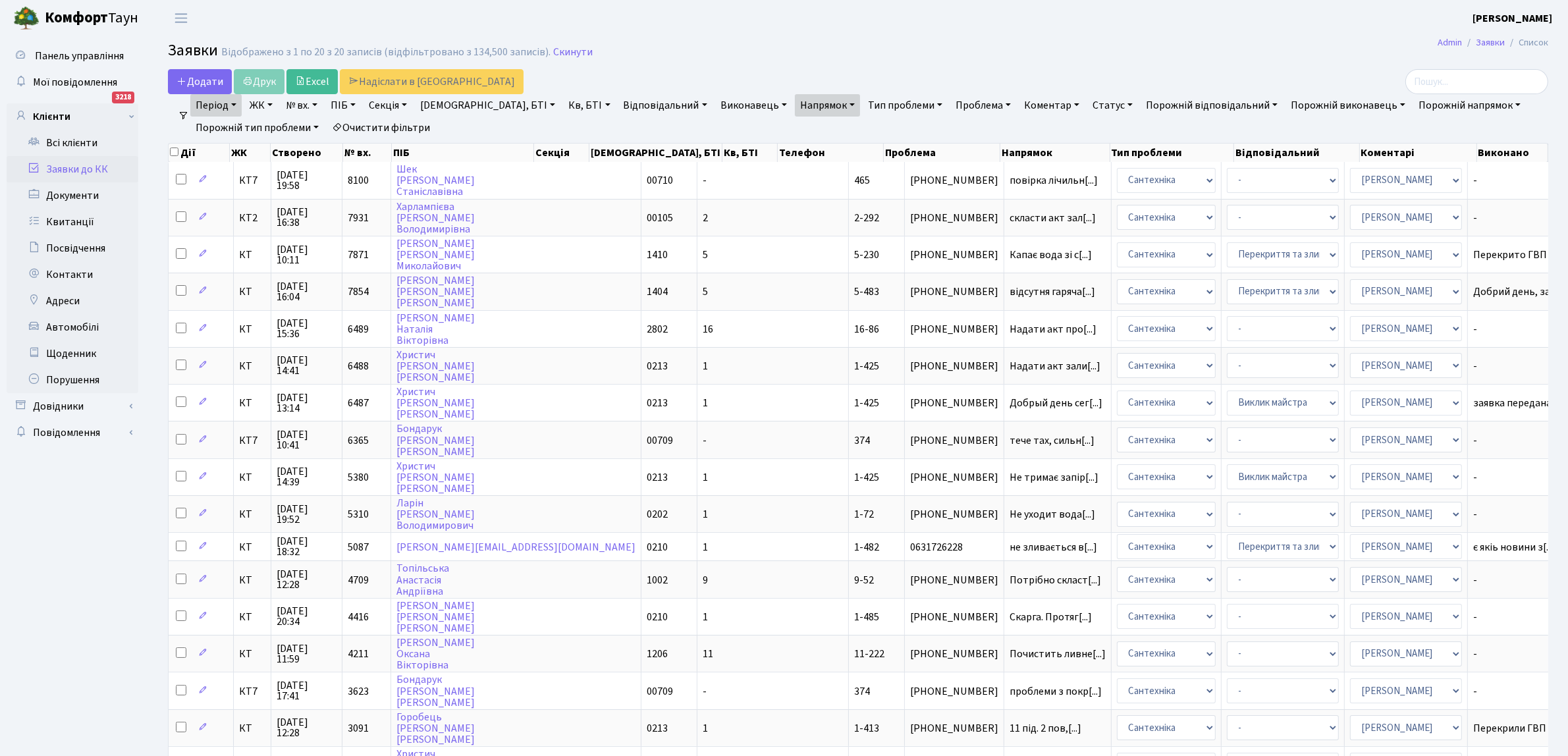
click at [724, 36] on main "Admin Заявки Список Заявки Відображено з 1 по 20 з 20 записів (відфільтровано з…" at bounding box center [858, 494] width 1420 height 914
click at [787, 34] on header "[PERSON_NAME] [PERSON_NAME] Мій обліковий запис Вийти" at bounding box center [784, 18] width 1568 height 36
